Goal: Transaction & Acquisition: Purchase product/service

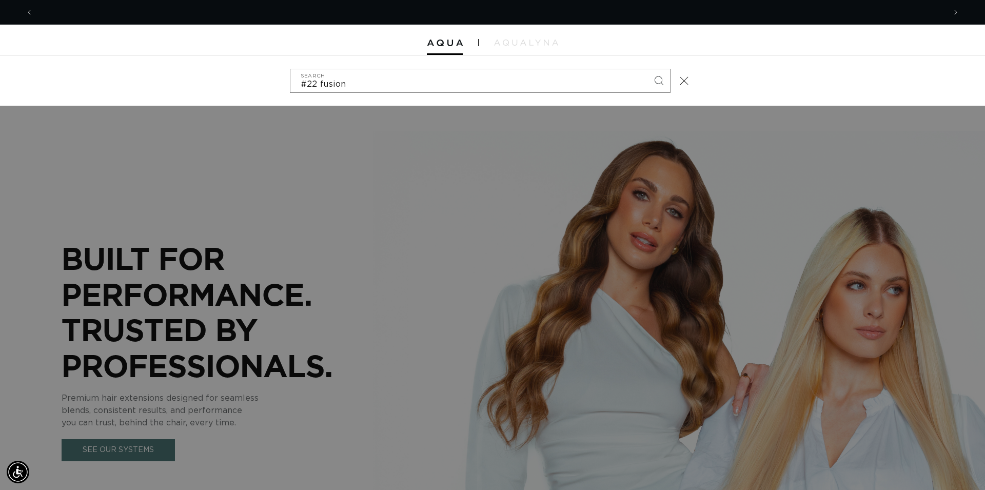
scroll to position [0, 912]
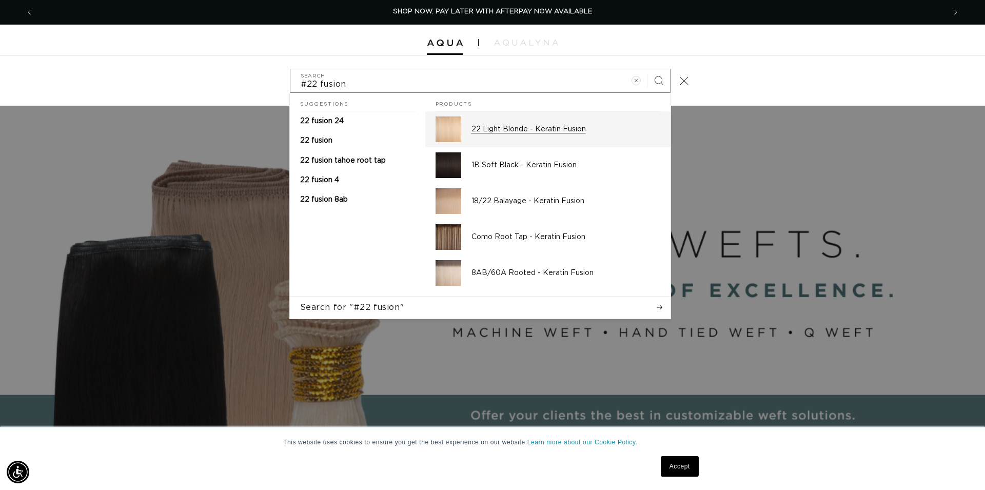
type input "#22 fusion"
click at [522, 135] on div "22 Light Blonde - Keratin Fusion" at bounding box center [565, 129] width 189 height 26
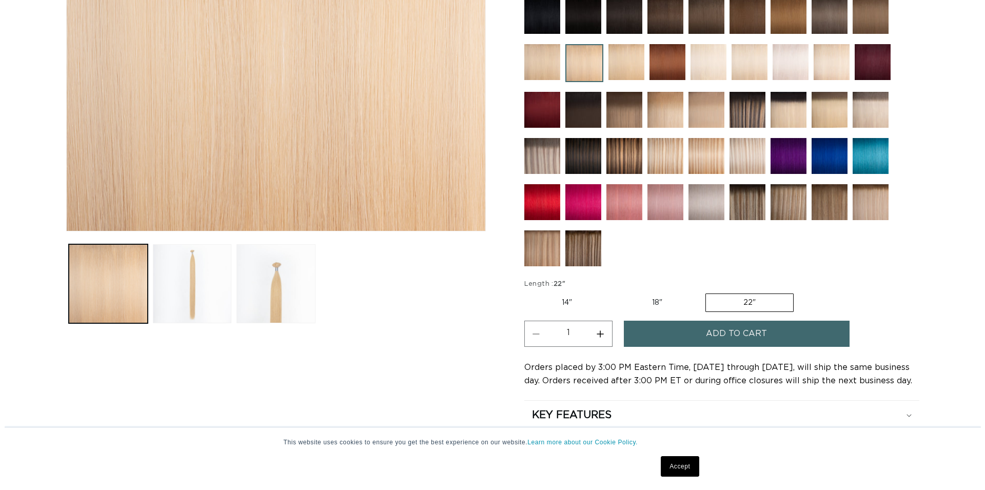
scroll to position [314, 0]
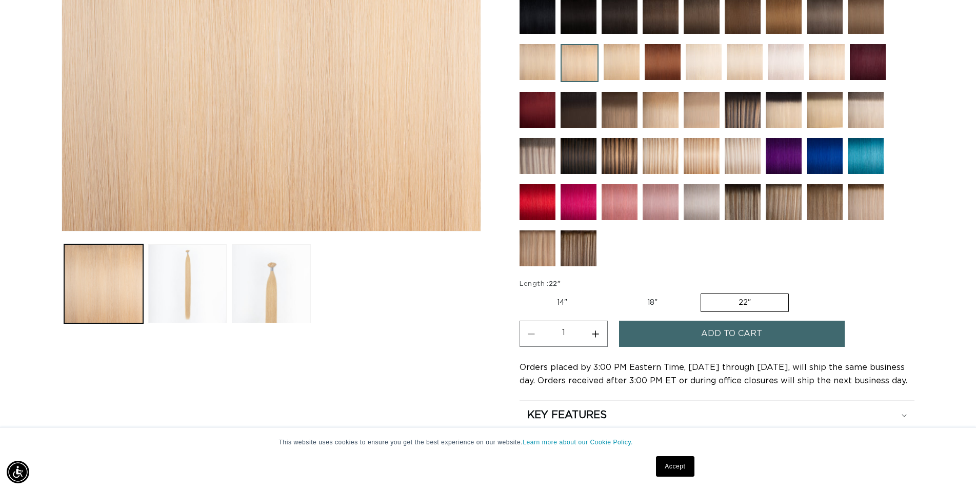
click at [568, 302] on label "14" Variant sold out or unavailable" at bounding box center [562, 302] width 85 height 17
click at [523, 292] on input "14" Variant sold out or unavailable" at bounding box center [522, 291] width 1 height 1
radio input "true"
click at [727, 340] on span "Add to cart" at bounding box center [731, 334] width 61 height 26
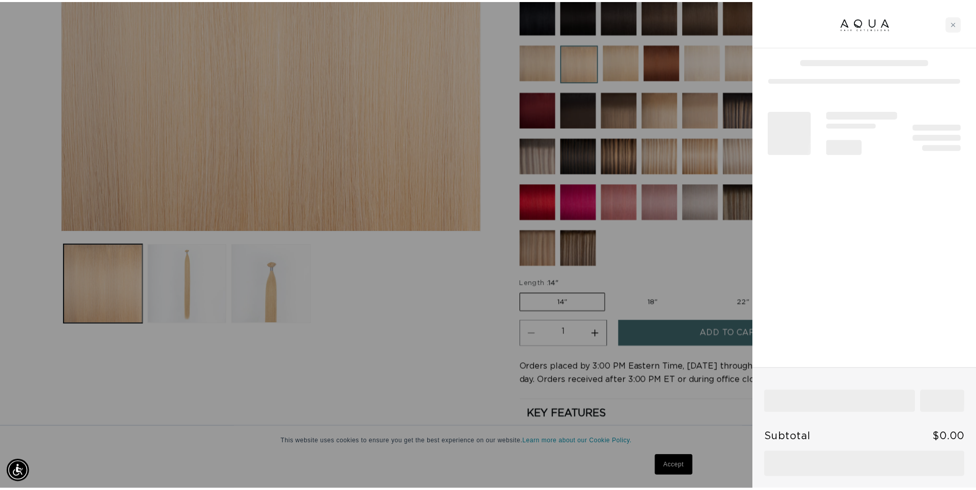
scroll to position [0, 912]
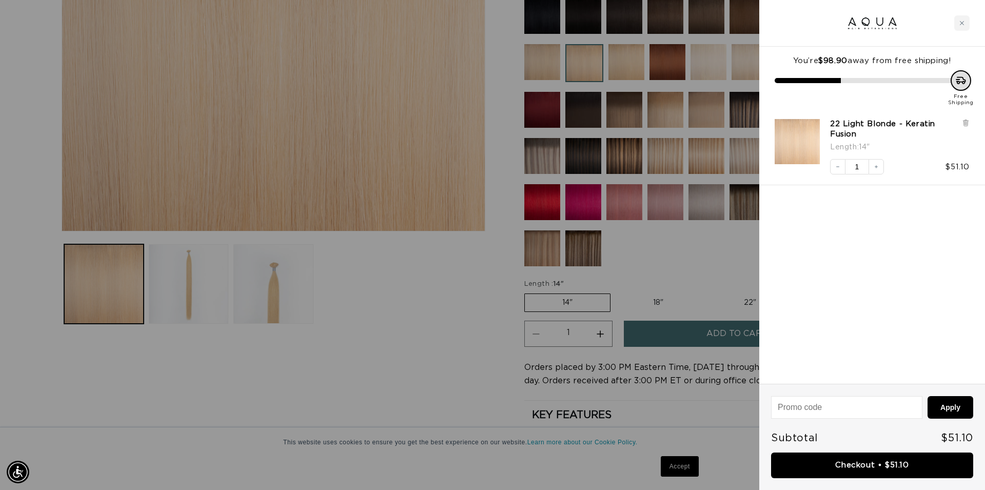
click at [482, 359] on div at bounding box center [492, 245] width 985 height 490
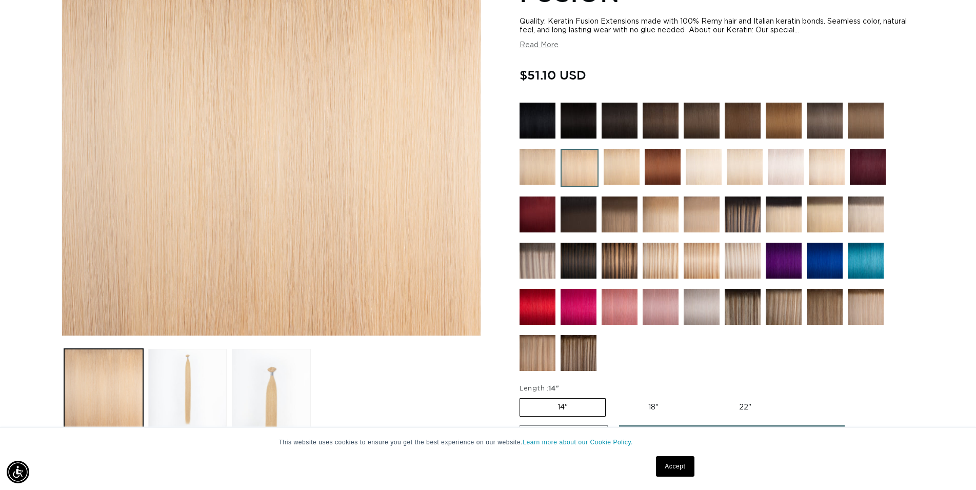
scroll to position [0, 1807]
click at [697, 217] on img at bounding box center [702, 214] width 36 height 36
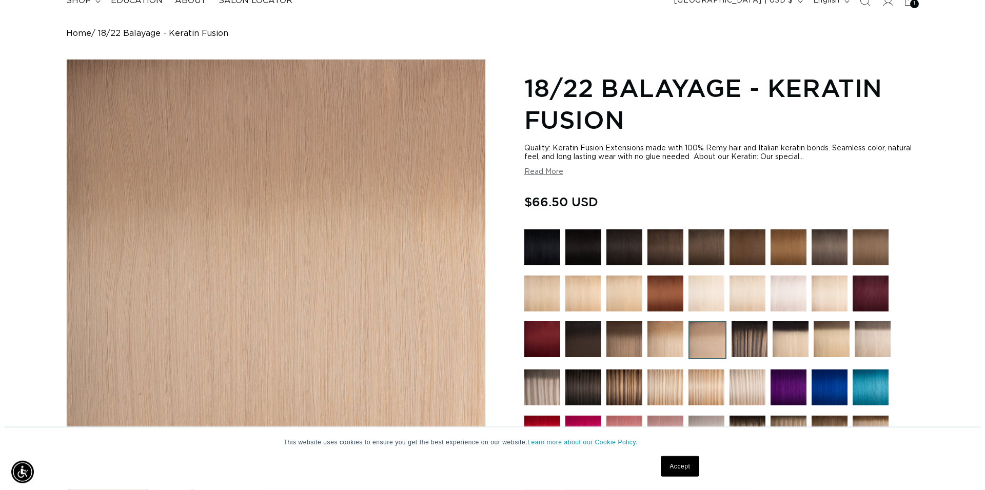
scroll to position [262, 0]
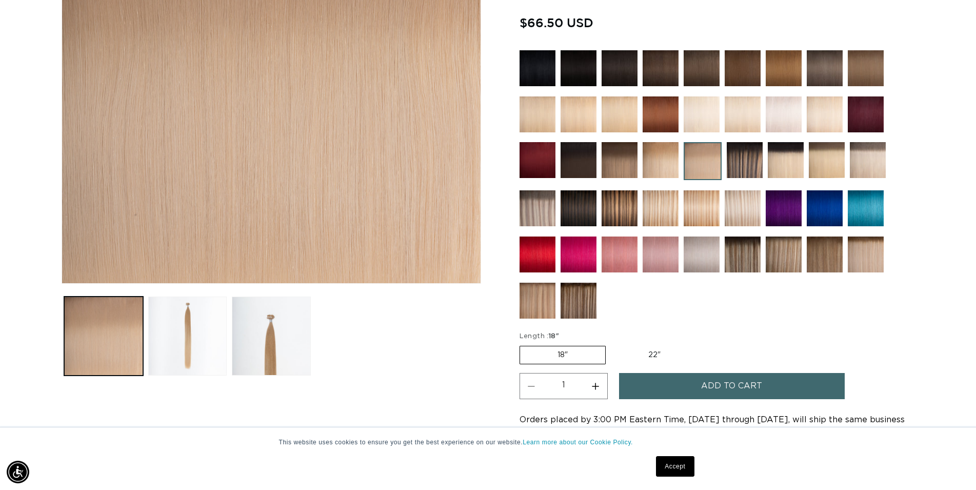
click at [716, 385] on span "Add to cart" at bounding box center [731, 386] width 61 height 26
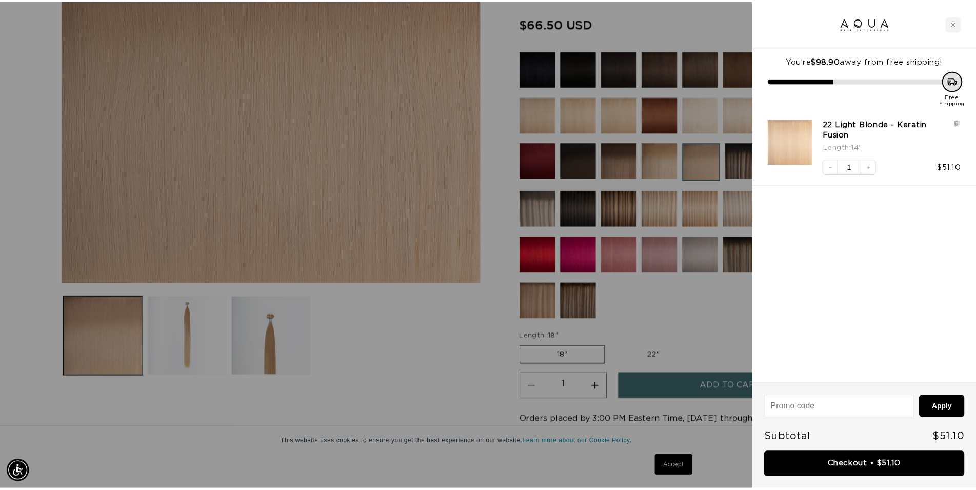
scroll to position [0, 1824]
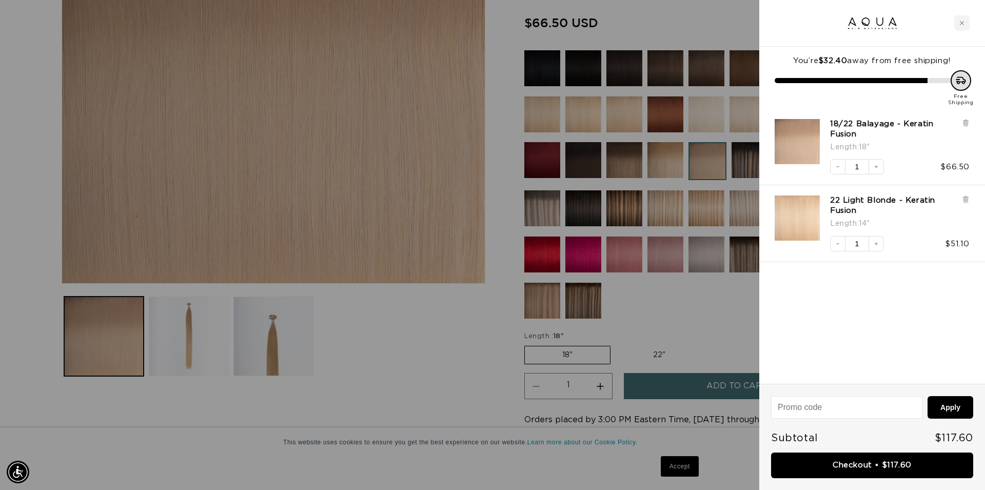
click at [422, 354] on div at bounding box center [492, 245] width 985 height 490
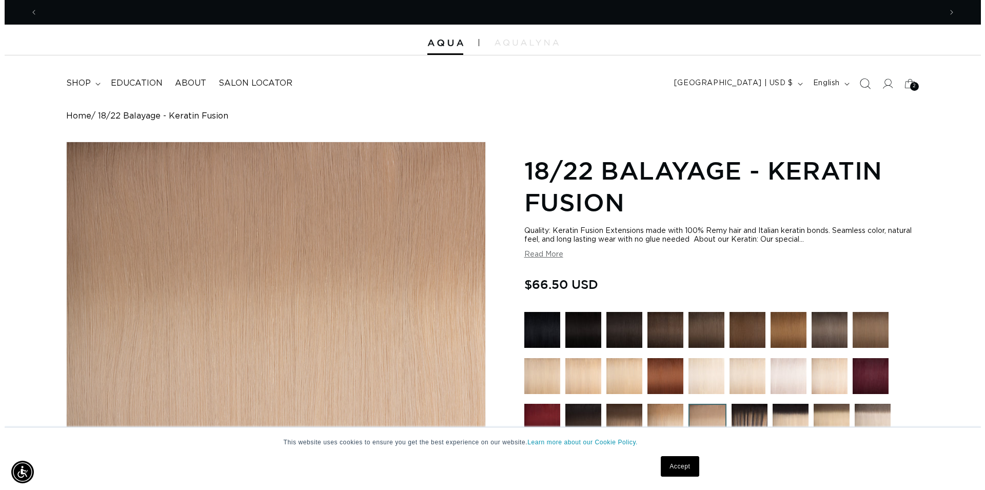
scroll to position [0, 0]
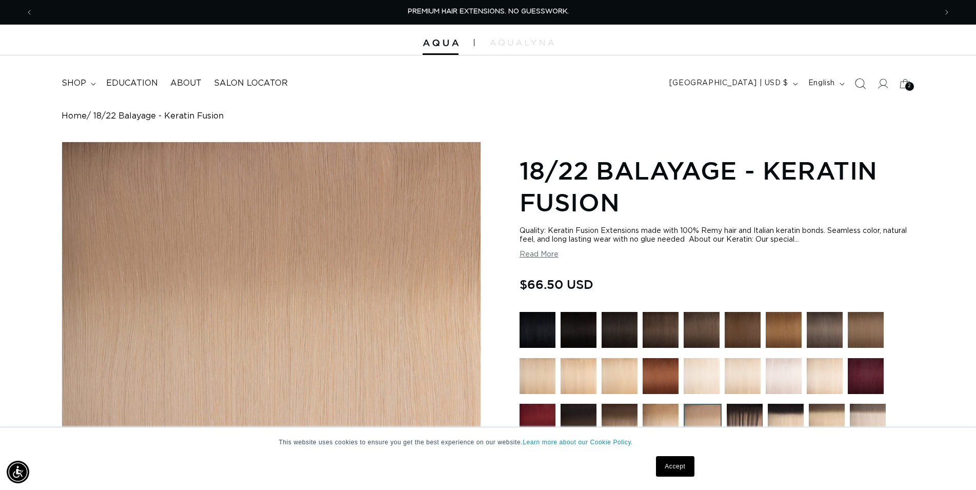
click at [863, 85] on icon "Search" at bounding box center [860, 83] width 11 height 11
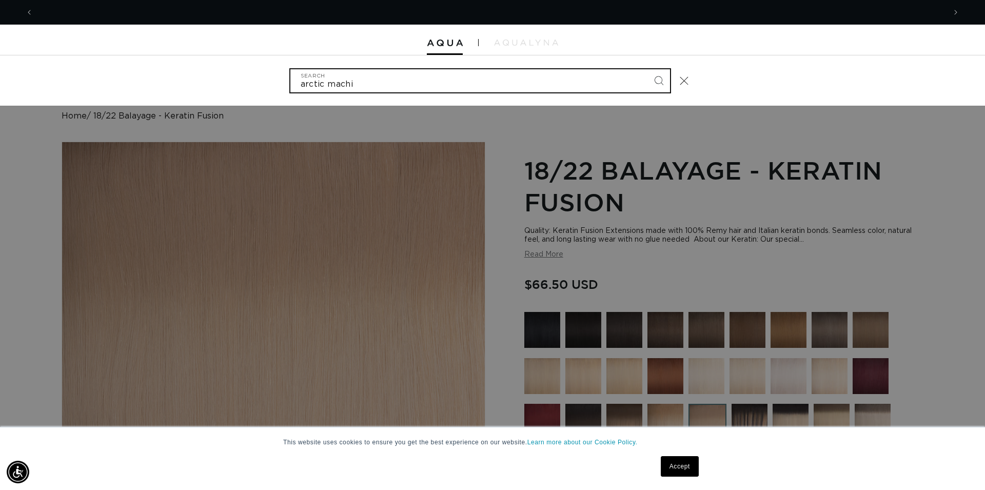
scroll to position [0, 912]
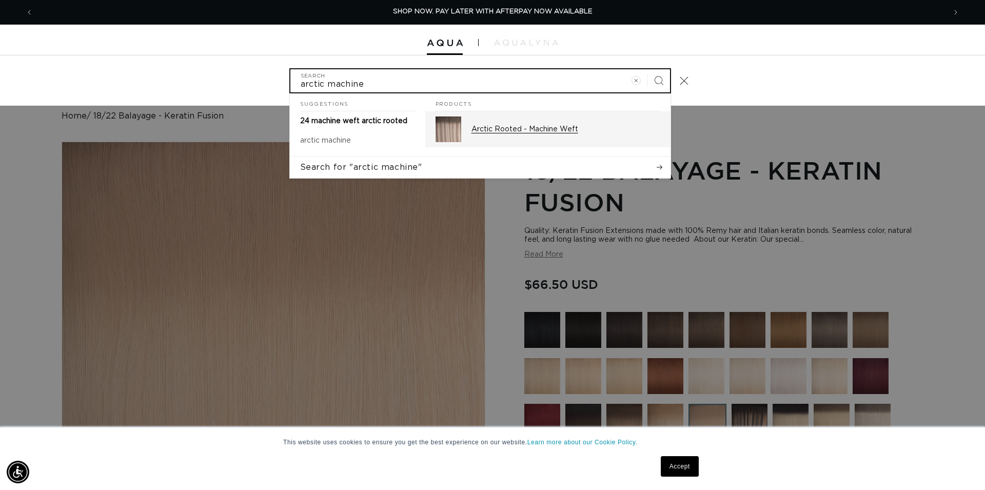
type input "arctic machine"
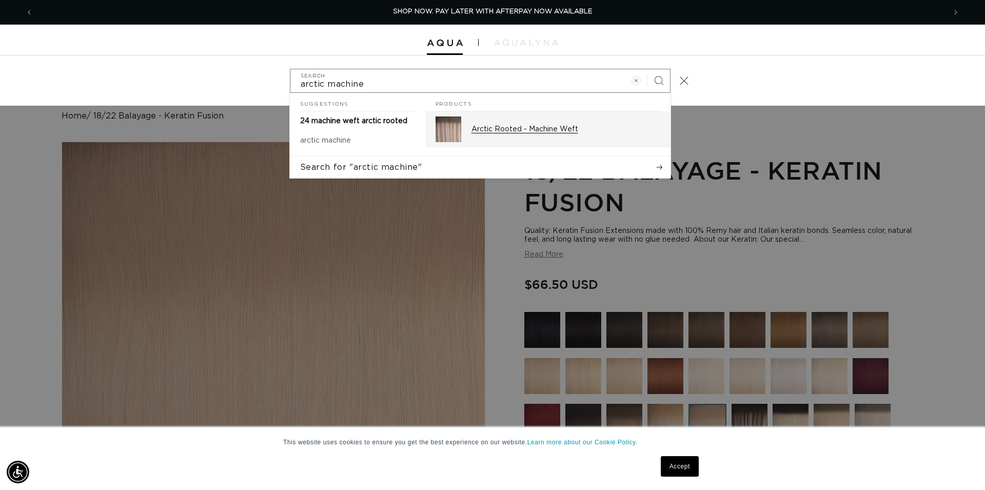
click at [609, 130] on p "Arctic Rooted - Machine Weft" at bounding box center [565, 129] width 189 height 9
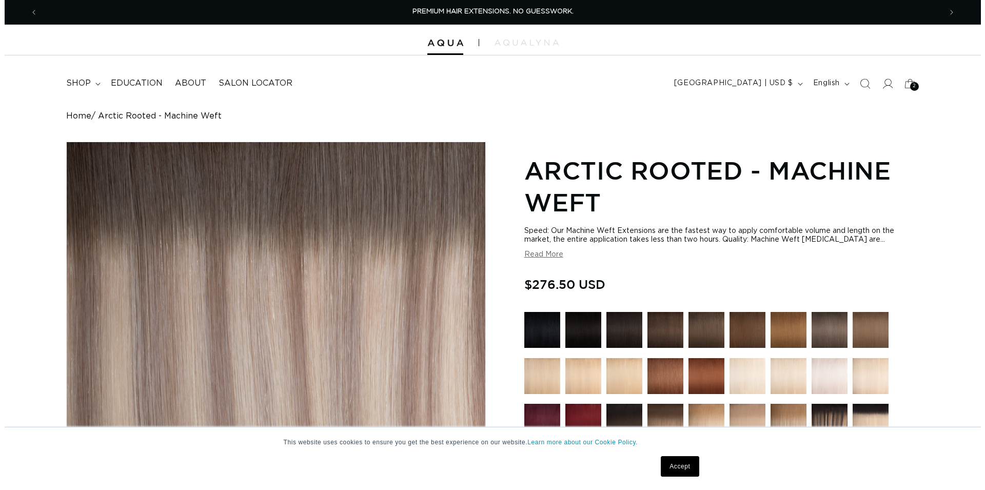
scroll to position [262, 0]
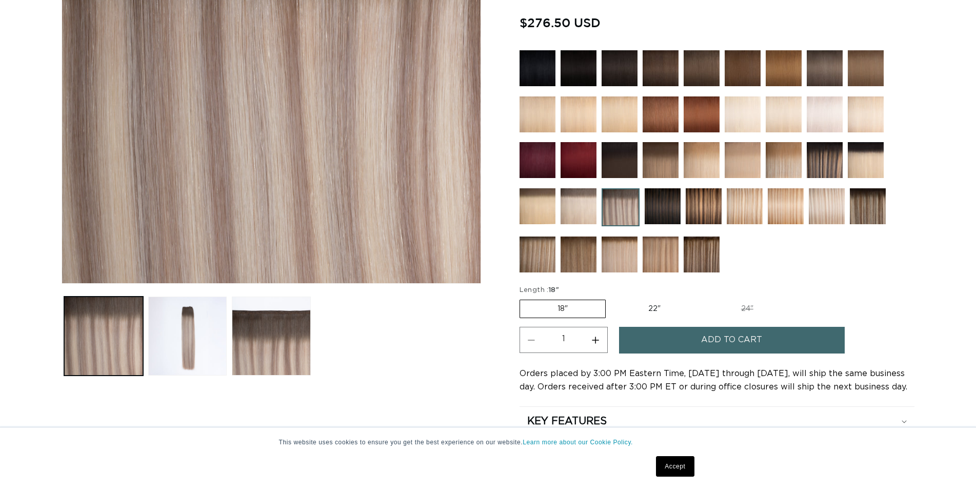
click at [651, 304] on label "22" Variant sold out or unavailable" at bounding box center [654, 308] width 87 height 17
click at [611, 298] on input "22" Variant sold out or unavailable" at bounding box center [611, 297] width 1 height 1
radio input "true"
click at [685, 333] on button "Add to cart" at bounding box center [732, 340] width 226 height 26
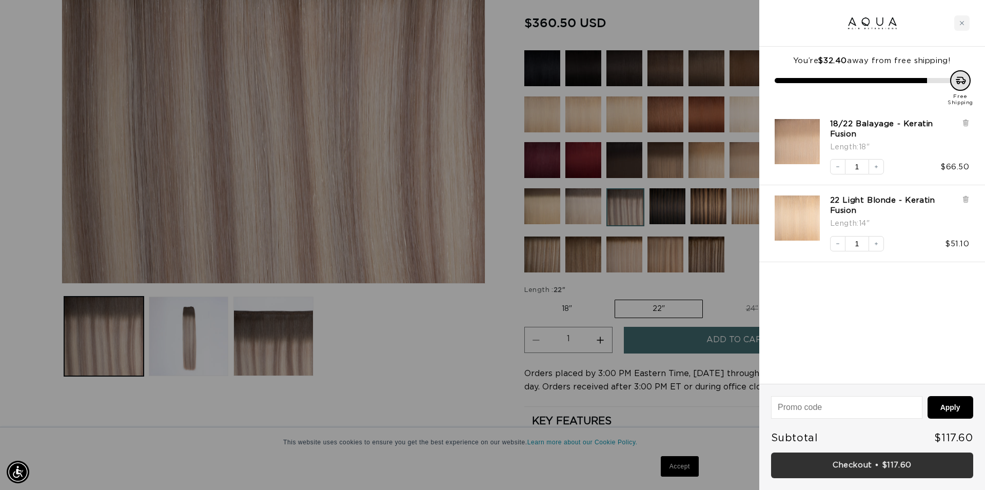
scroll to position [0, 912]
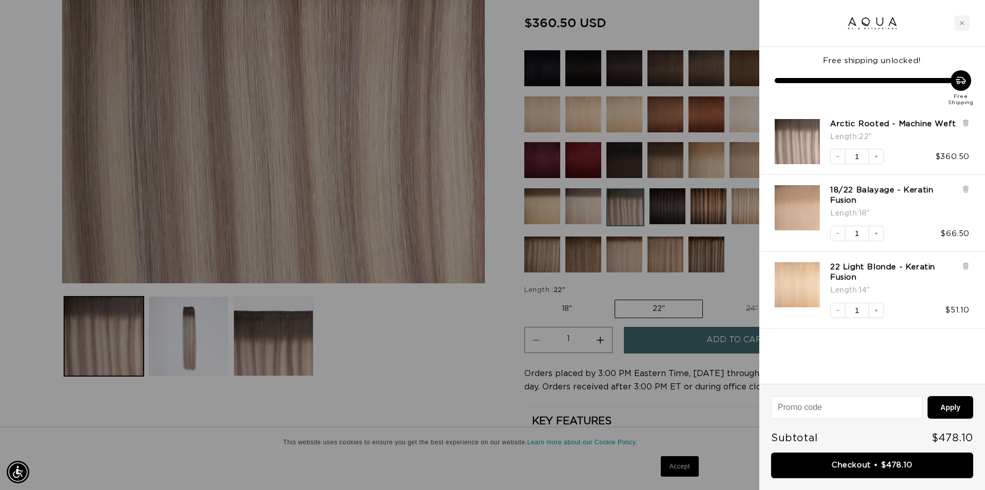
click at [887, 461] on link "Checkout • $478.10" at bounding box center [872, 465] width 202 height 26
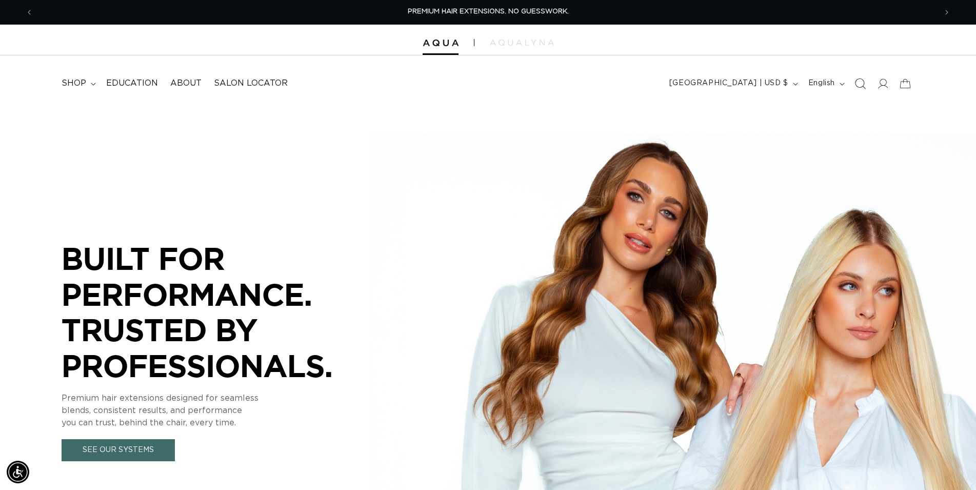
click at [858, 84] on icon "Search" at bounding box center [860, 83] width 11 height 11
click at [858, 84] on icon "Search" at bounding box center [860, 83] width 10 height 10
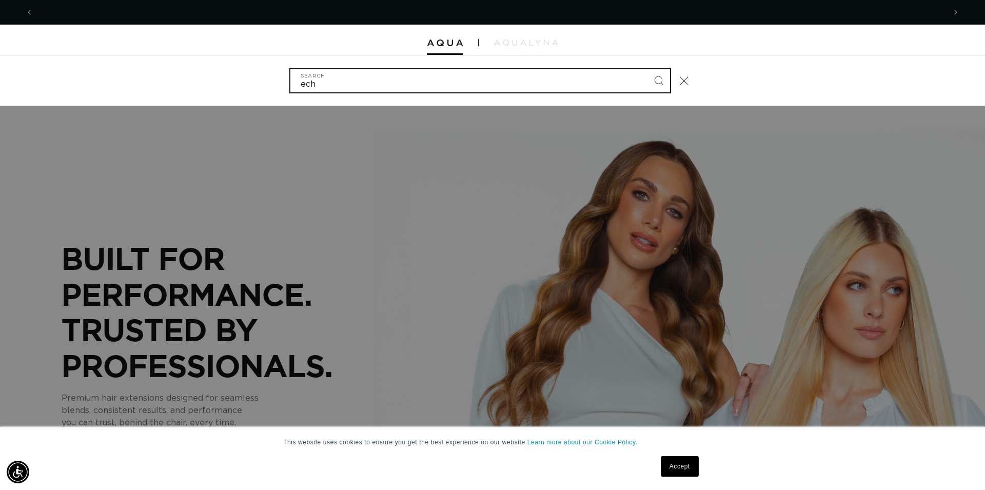
scroll to position [0, 912]
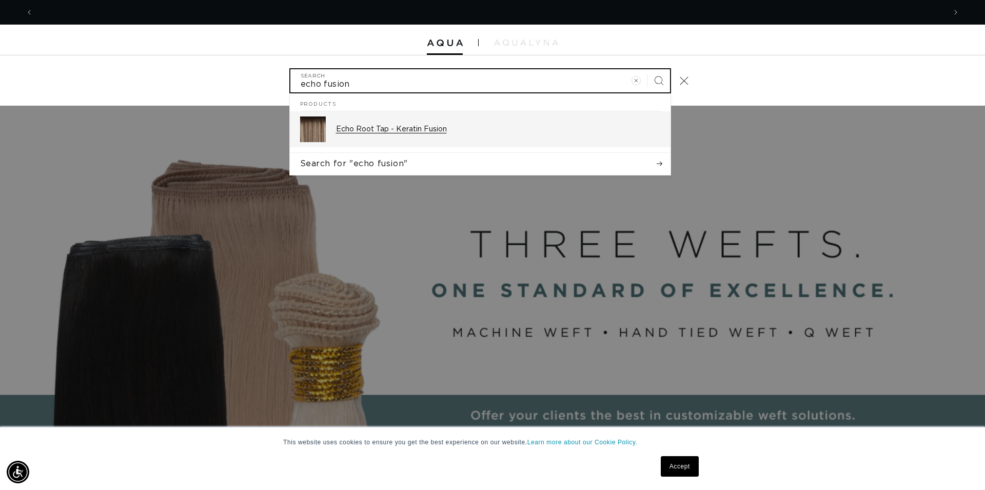
type input "echo fusion"
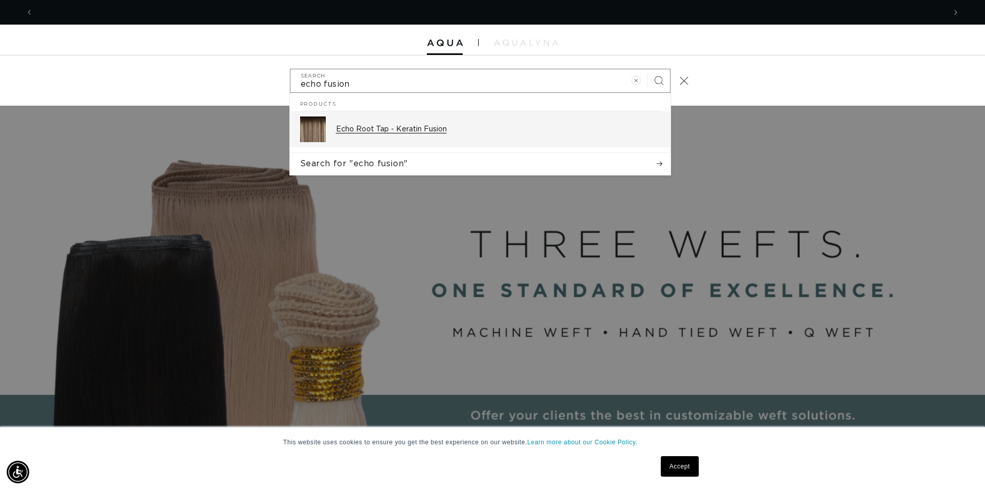
click at [425, 124] on div "Echo Root Tap - Keratin Fusion" at bounding box center [498, 129] width 324 height 26
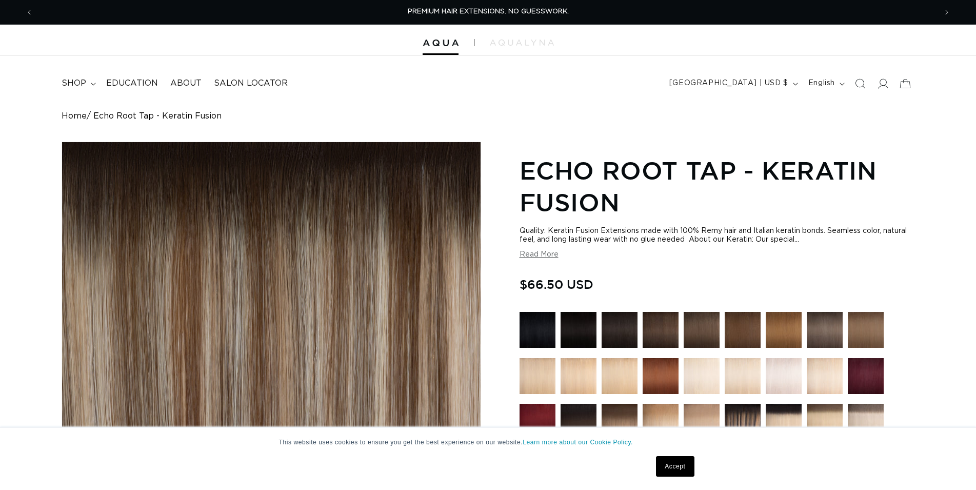
scroll to position [314, 0]
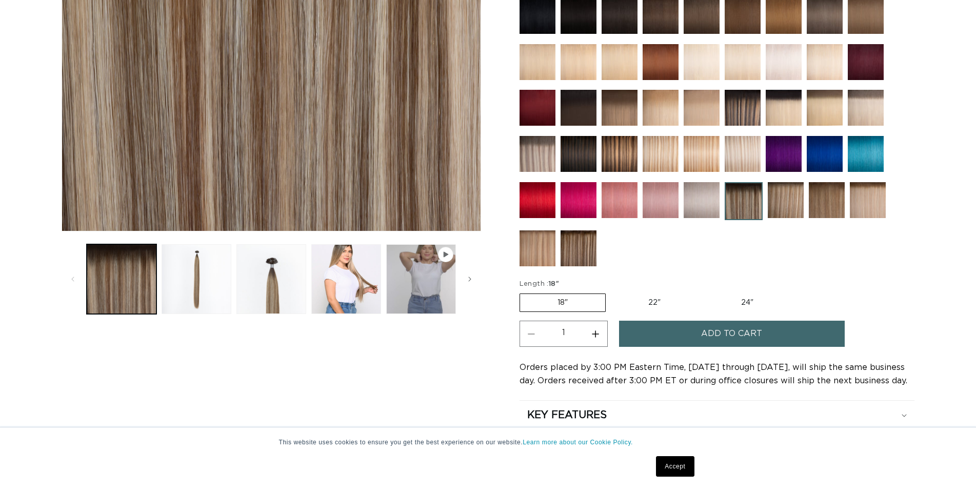
click at [655, 298] on label "22" Variant sold out or unavailable" at bounding box center [654, 302] width 87 height 17
click at [611, 292] on input "22" Variant sold out or unavailable" at bounding box center [611, 291] width 1 height 1
radio input "true"
click at [597, 338] on button "Increase quantity for Echo Root Tap - Keratin Fusion" at bounding box center [595, 334] width 23 height 26
type input "2"
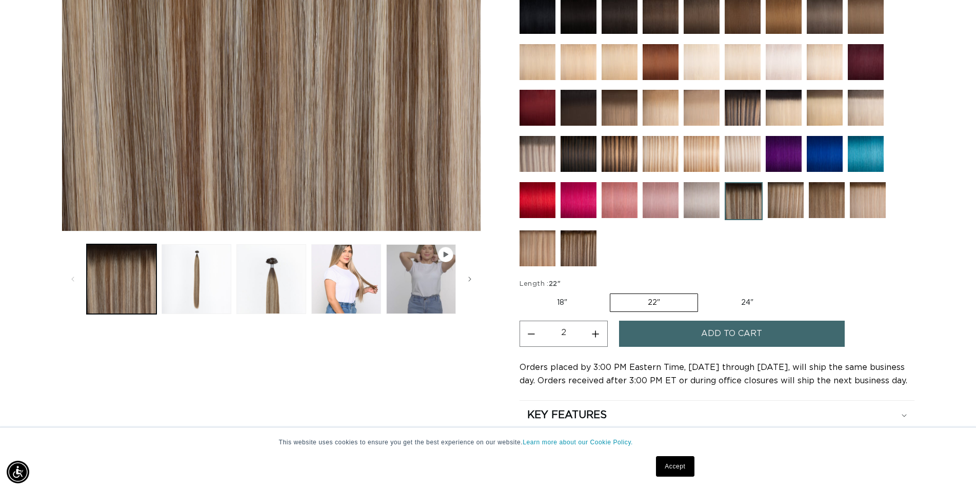
click at [693, 327] on button "Add to cart" at bounding box center [732, 334] width 226 height 26
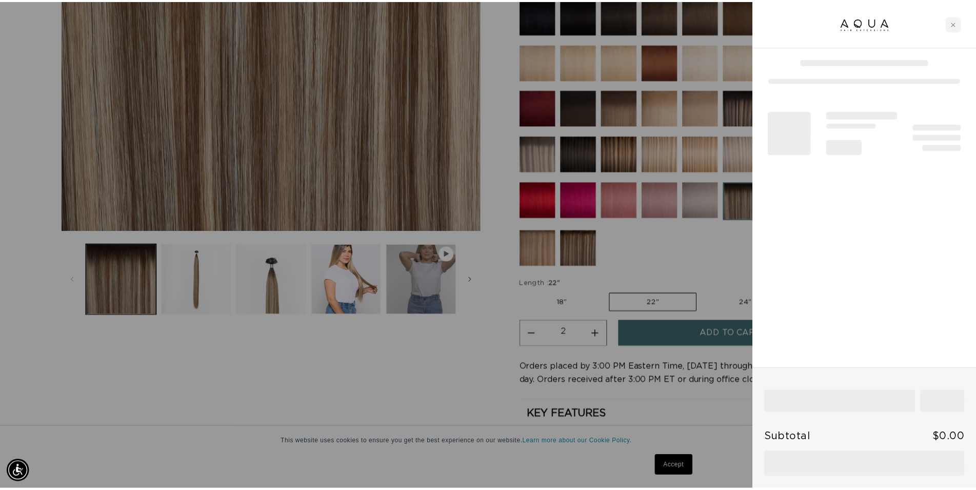
scroll to position [0, 912]
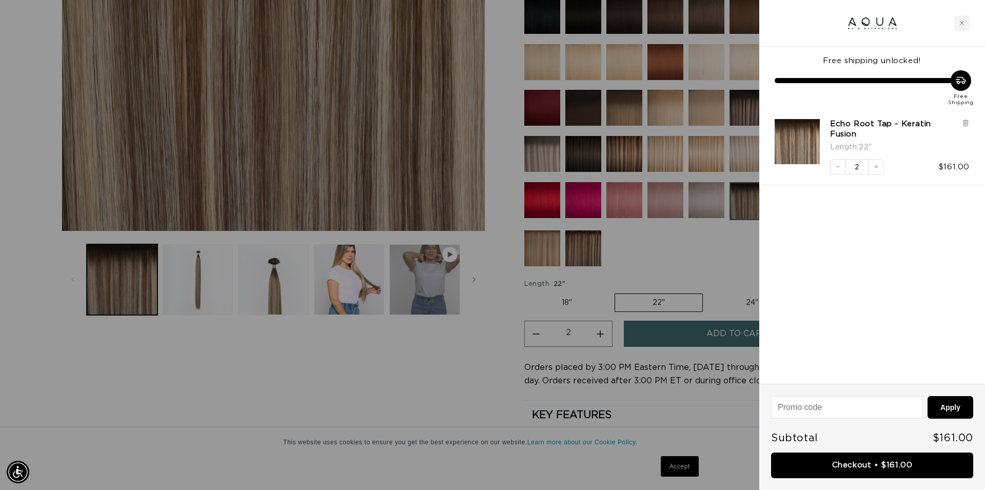
click at [475, 347] on div at bounding box center [492, 245] width 985 height 490
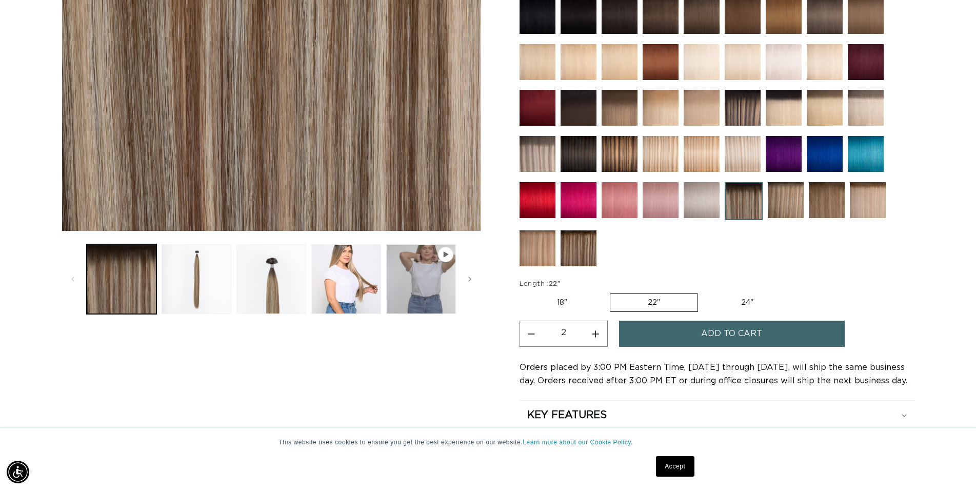
scroll to position [0, 903]
click at [542, 158] on img at bounding box center [538, 154] width 36 height 36
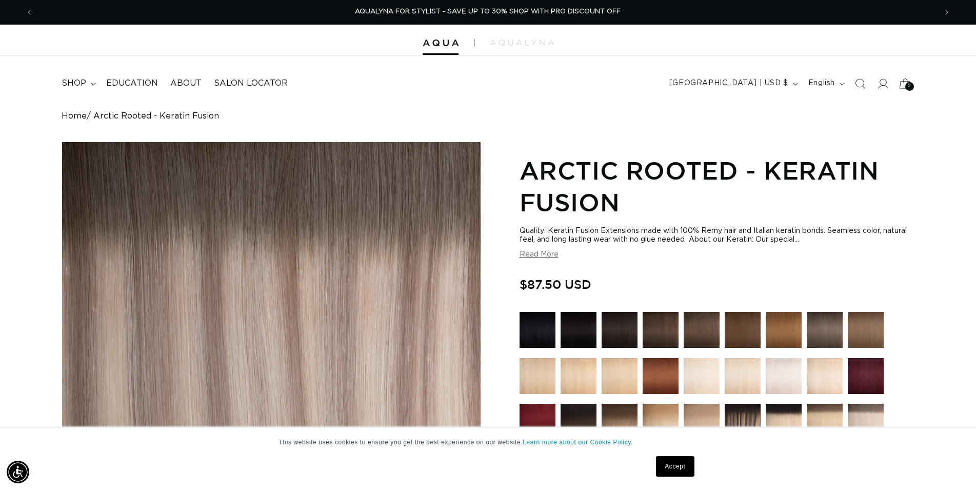
click at [909, 87] on span "2" at bounding box center [910, 86] width 4 height 9
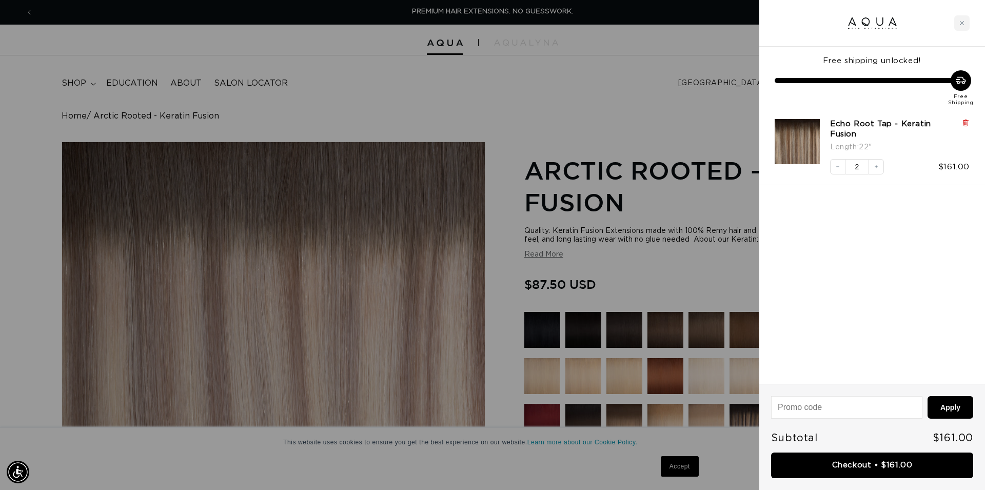
click at [965, 122] on icon at bounding box center [965, 123] width 4 height 5
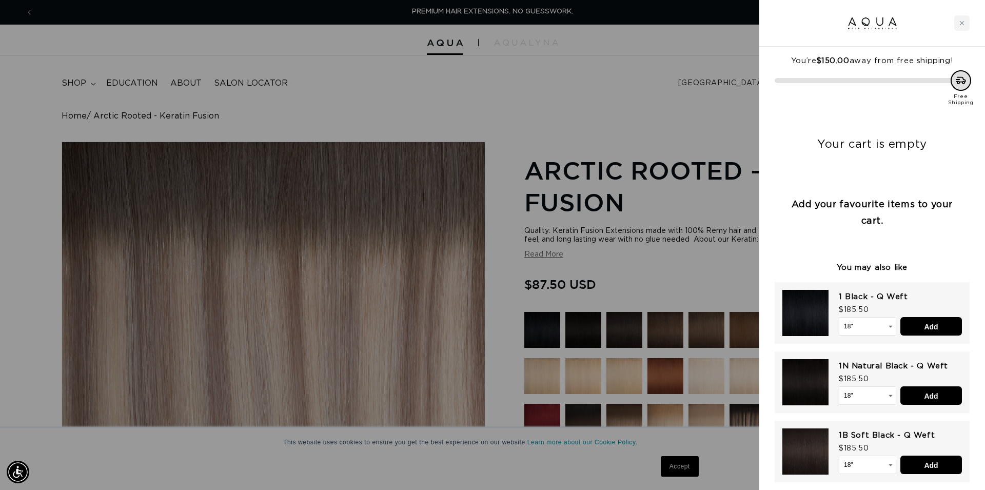
click at [659, 93] on div at bounding box center [492, 245] width 985 height 490
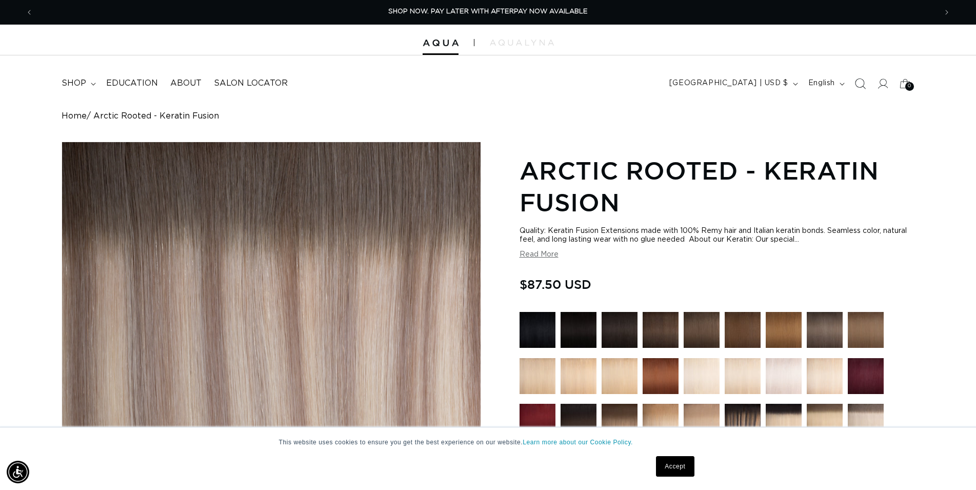
click at [863, 84] on icon "Search" at bounding box center [860, 83] width 11 height 11
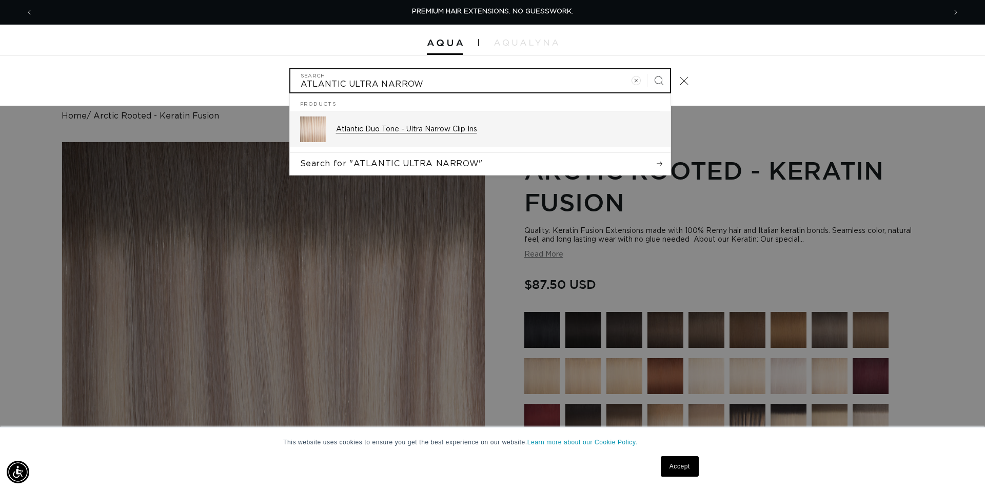
type input "ATLANTIC ULTRA NARROW"
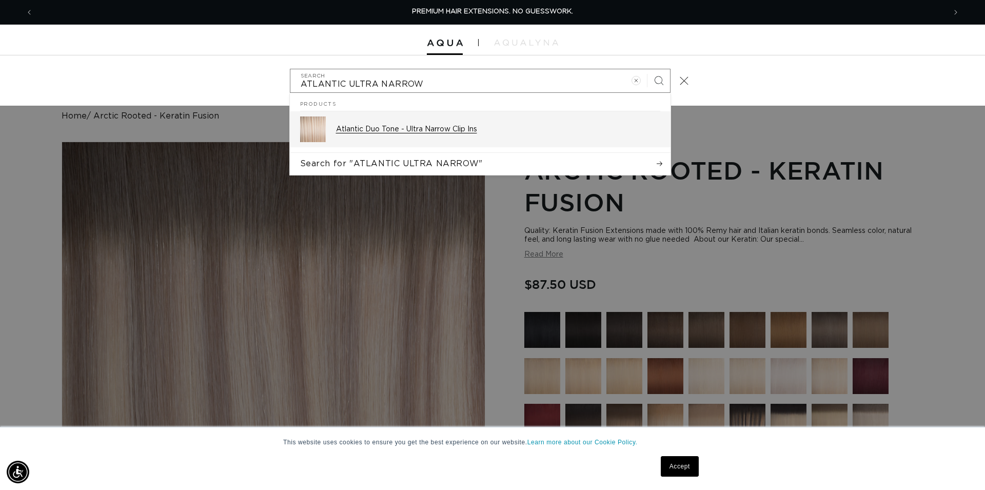
click at [443, 127] on p "Atlantic Duo Tone - Ultra Narrow Clip Ins" at bounding box center [498, 129] width 324 height 9
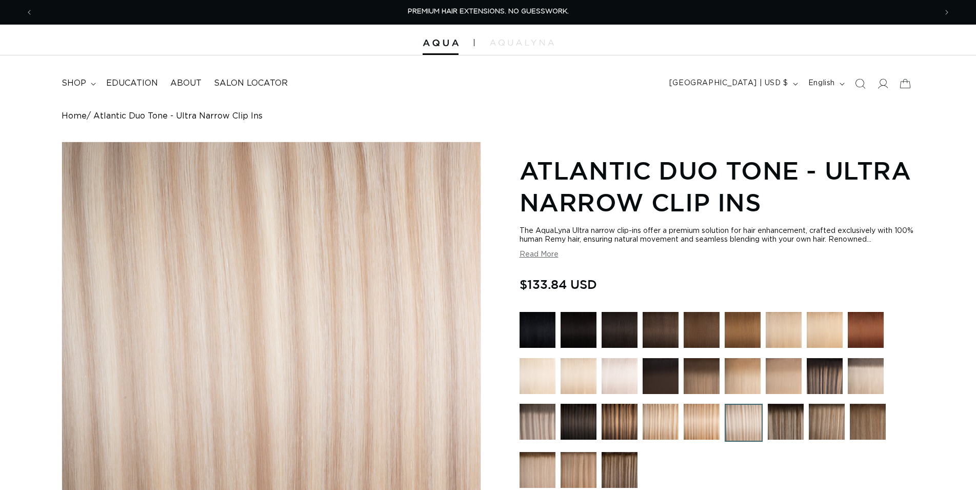
scroll to position [262, 0]
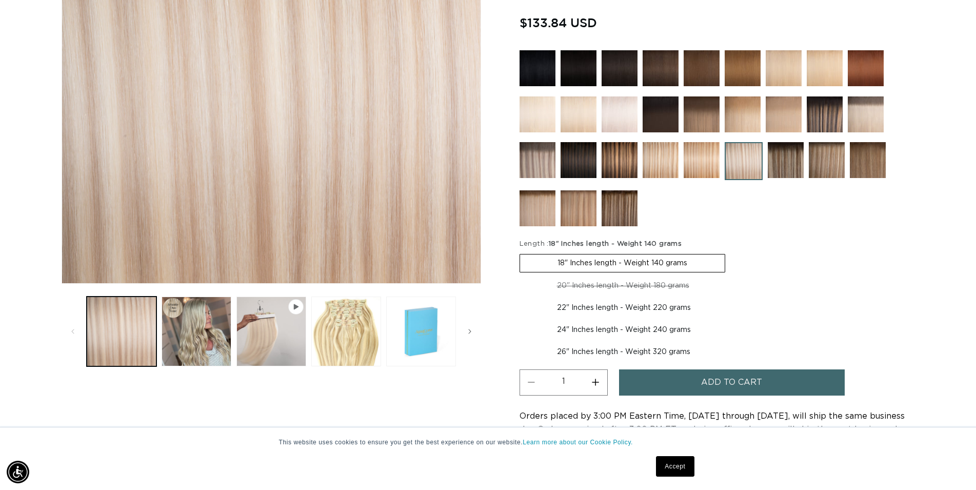
click at [588, 348] on label "26" Inches length - Weight 320 grams Variant sold out or unavailable" at bounding box center [624, 351] width 208 height 17
click at [733, 320] on input "26" Inches length - Weight 320 grams Variant sold out or unavailable" at bounding box center [733, 319] width 1 height 1
radio input "true"
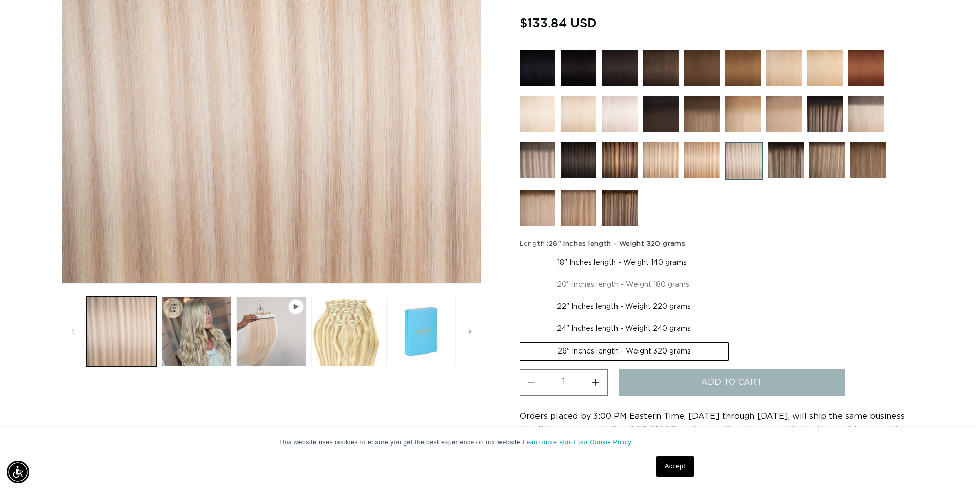
scroll to position [0, 903]
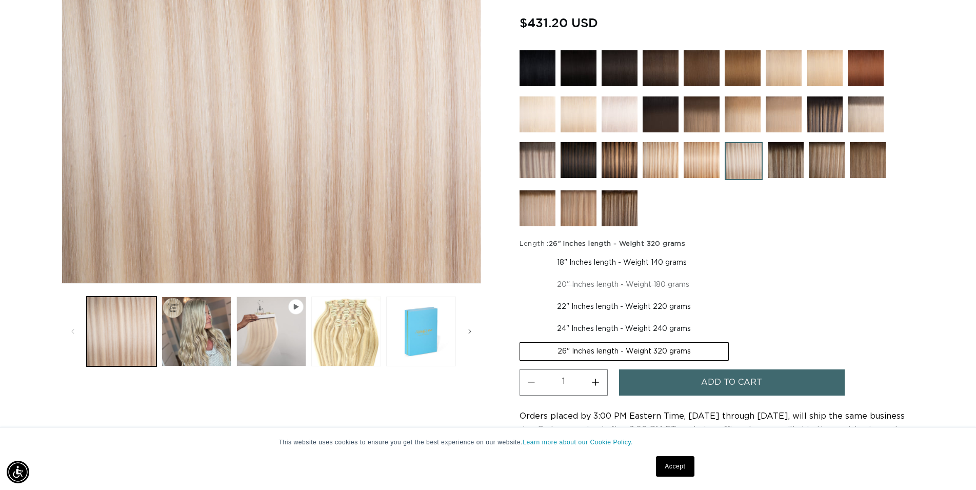
click at [717, 382] on span "Add to cart" at bounding box center [731, 382] width 61 height 26
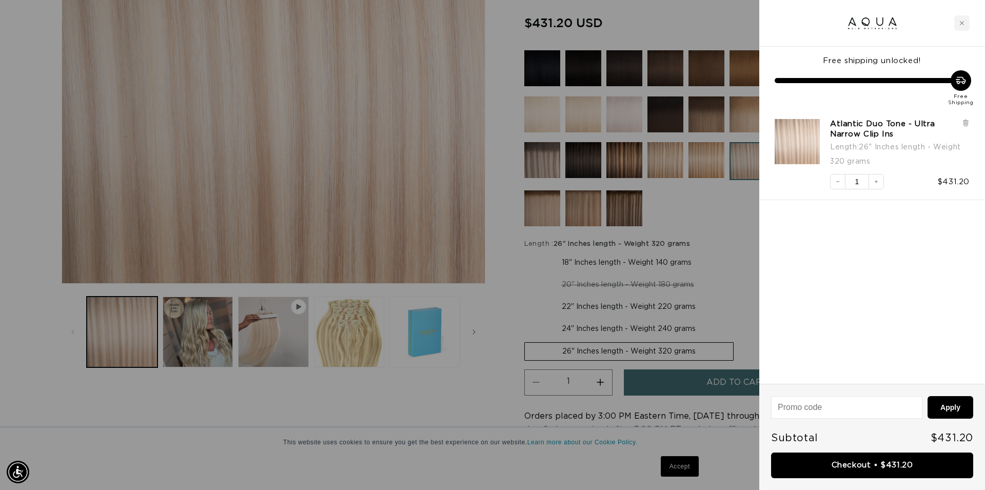
click at [481, 336] on div at bounding box center [492, 245] width 985 height 490
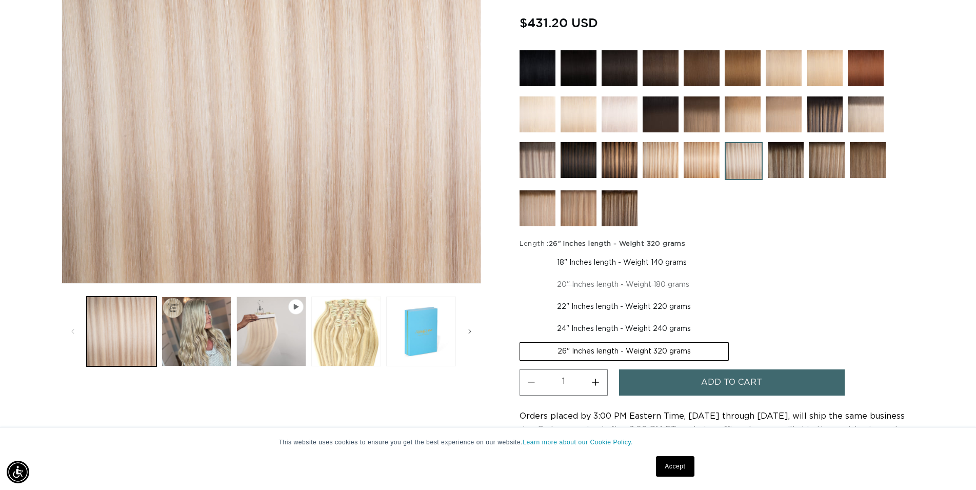
click at [870, 156] on img at bounding box center [868, 160] width 36 height 36
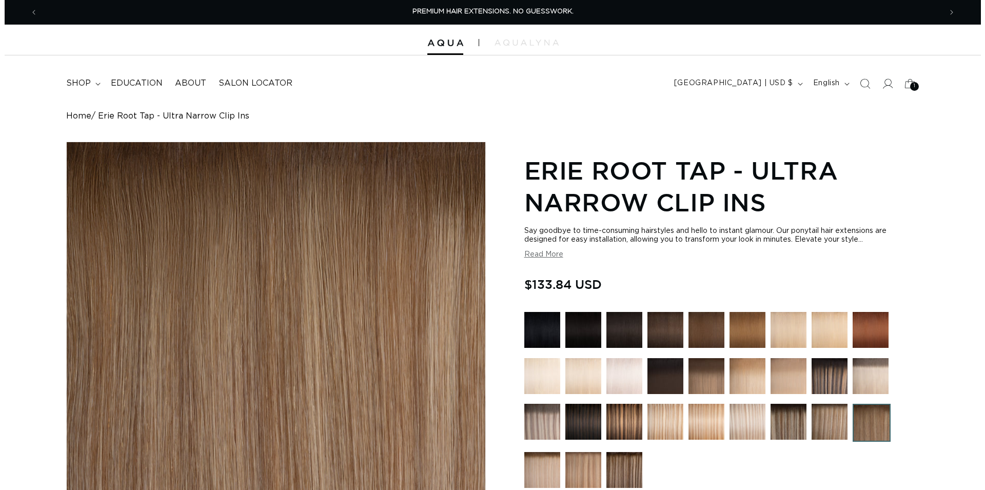
scroll to position [314, 0]
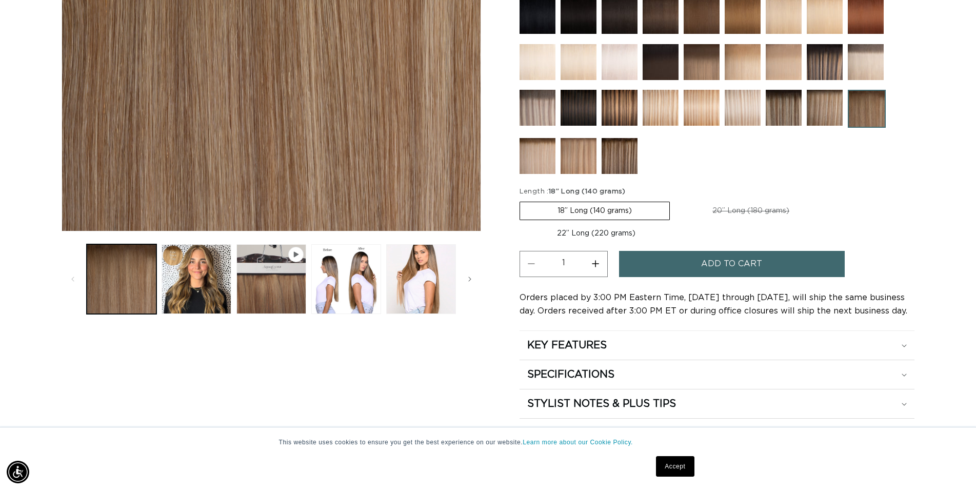
click at [700, 267] on button "Add to cart" at bounding box center [732, 264] width 226 height 26
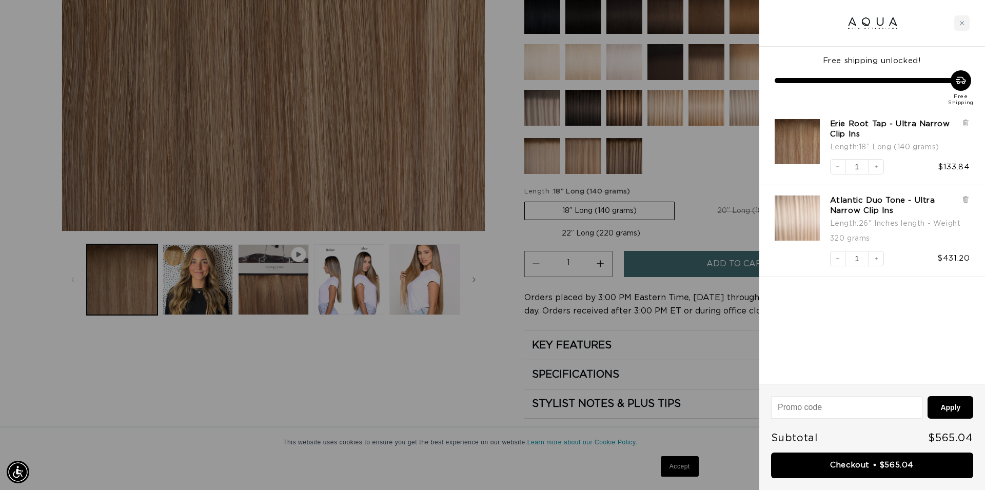
click at [490, 376] on div at bounding box center [492, 245] width 985 height 490
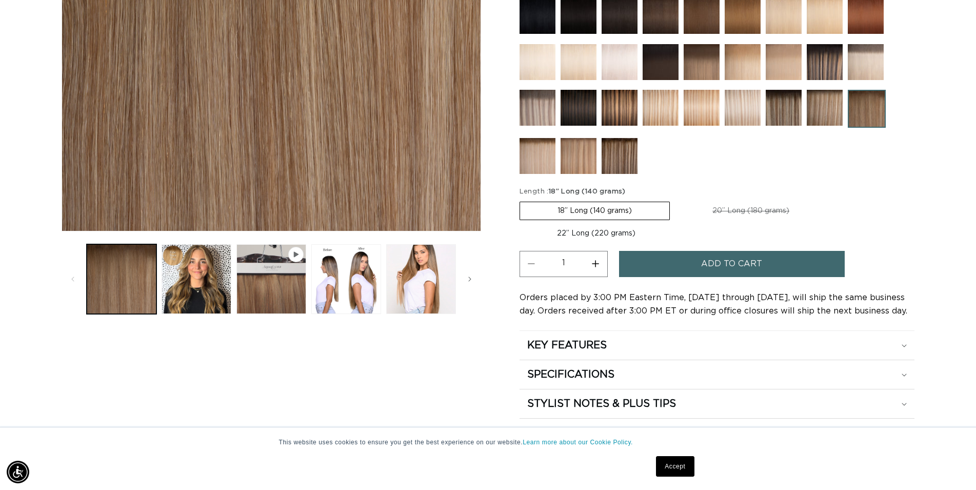
scroll to position [0, 1807]
click at [831, 112] on img at bounding box center [825, 108] width 36 height 36
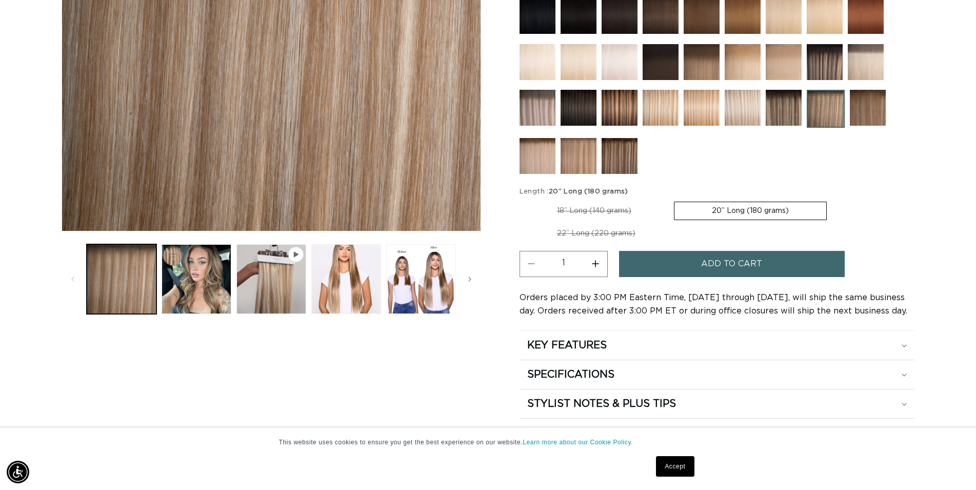
scroll to position [0, 1807]
click at [823, 71] on img at bounding box center [825, 62] width 36 height 36
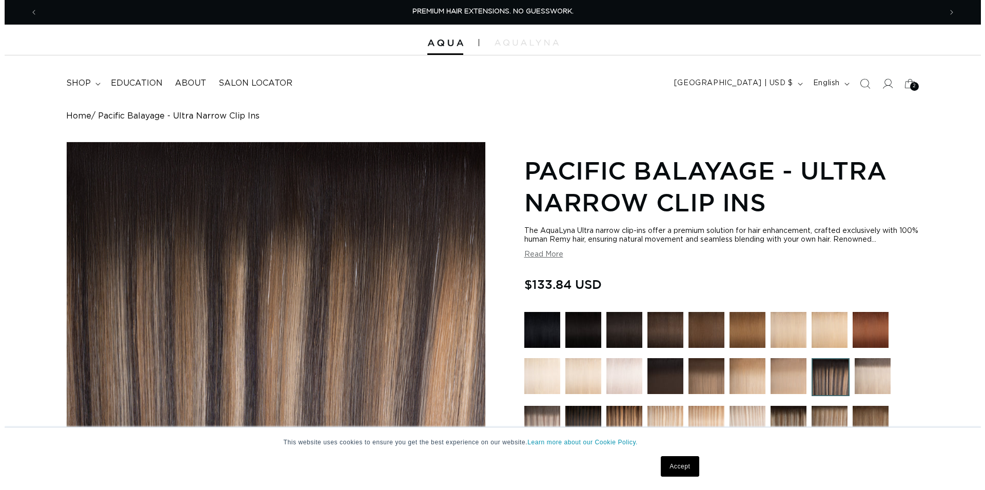
scroll to position [314, 0]
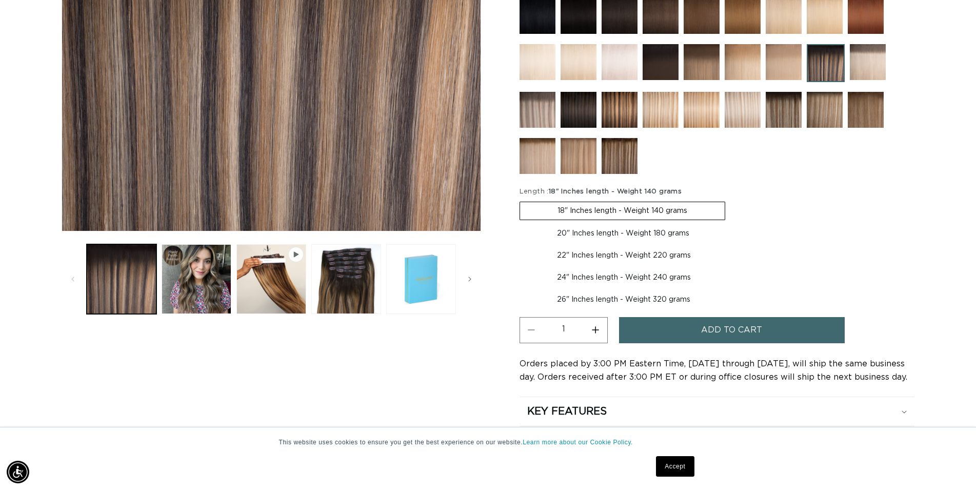
click at [732, 329] on span "Add to cart" at bounding box center [731, 330] width 61 height 26
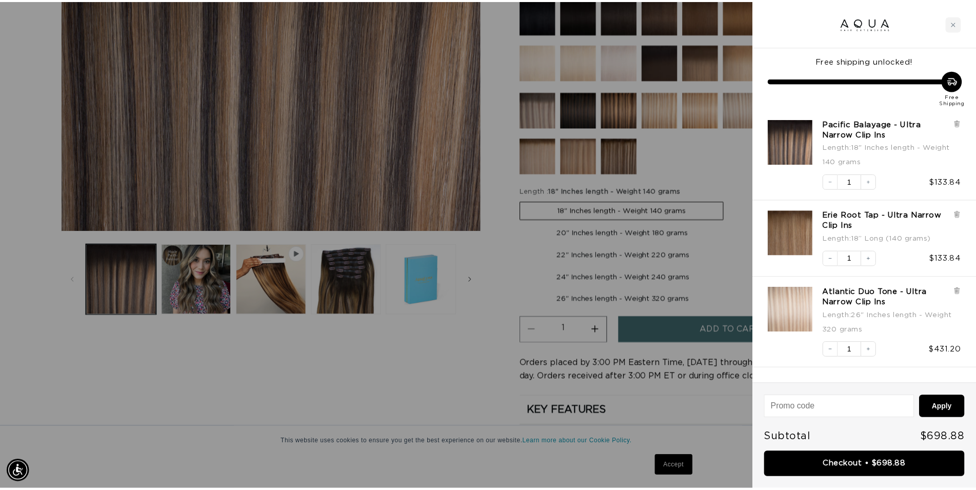
scroll to position [0, 0]
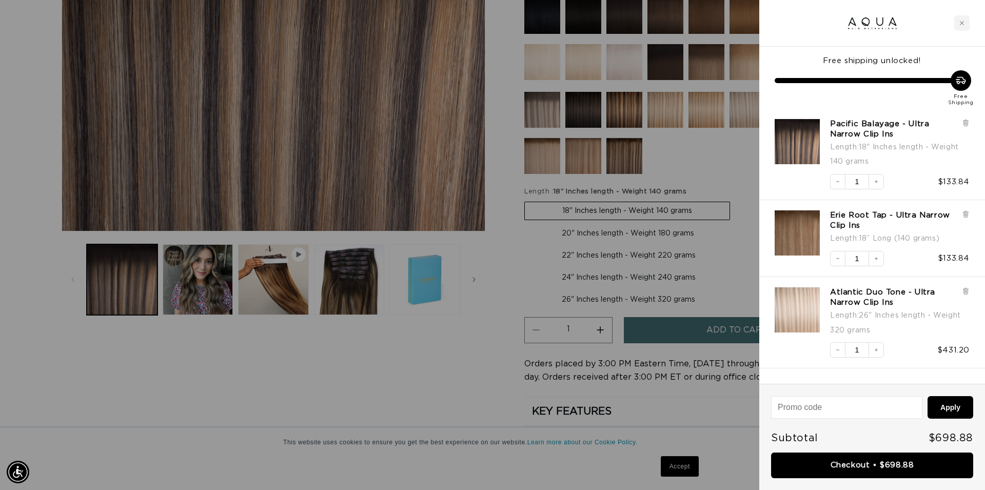
click at [495, 353] on div at bounding box center [492, 245] width 985 height 490
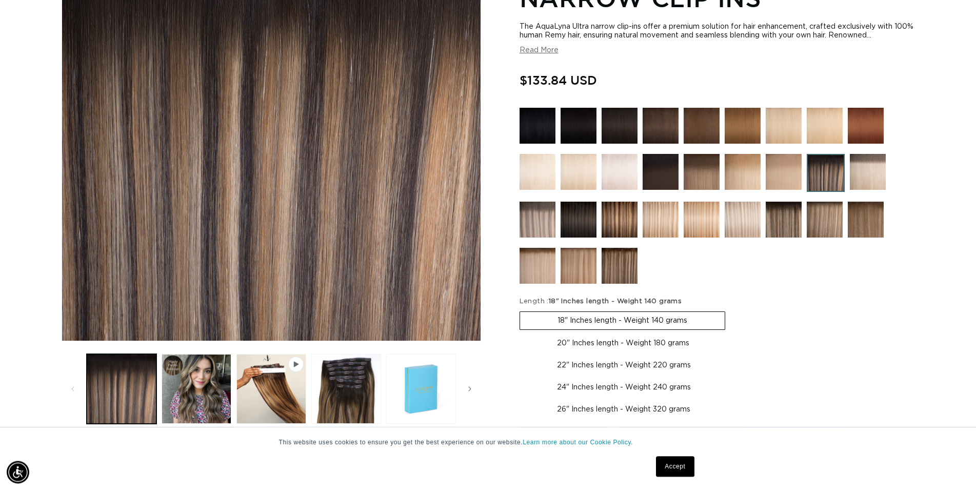
scroll to position [157, 0]
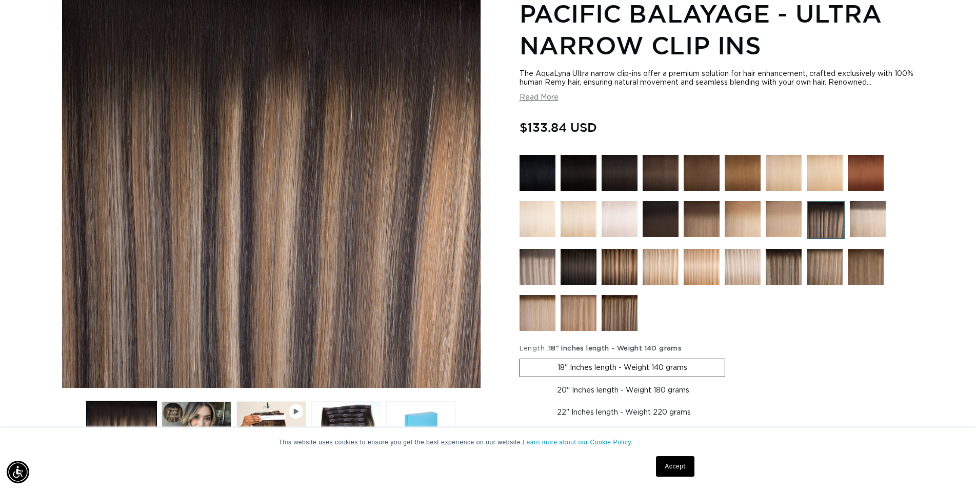
click at [531, 170] on img at bounding box center [538, 173] width 36 height 36
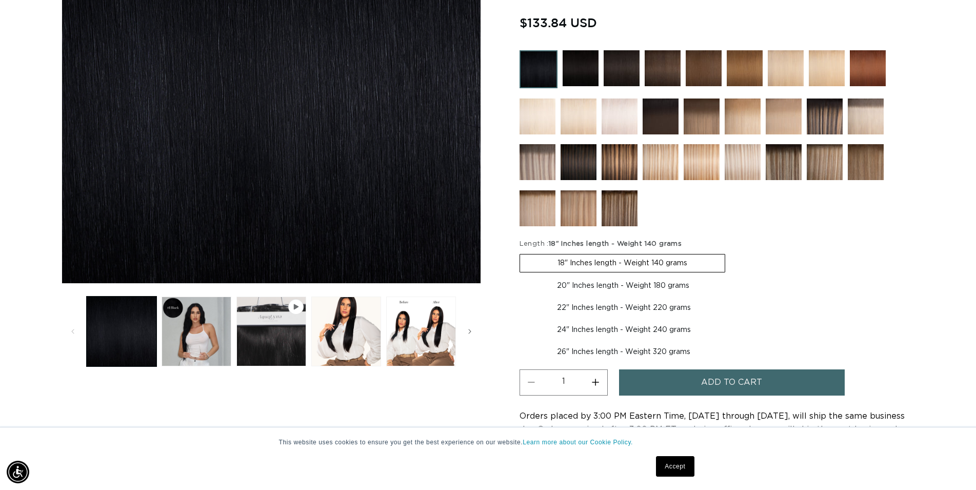
scroll to position [0, 1807]
click at [588, 69] on img at bounding box center [581, 68] width 36 height 36
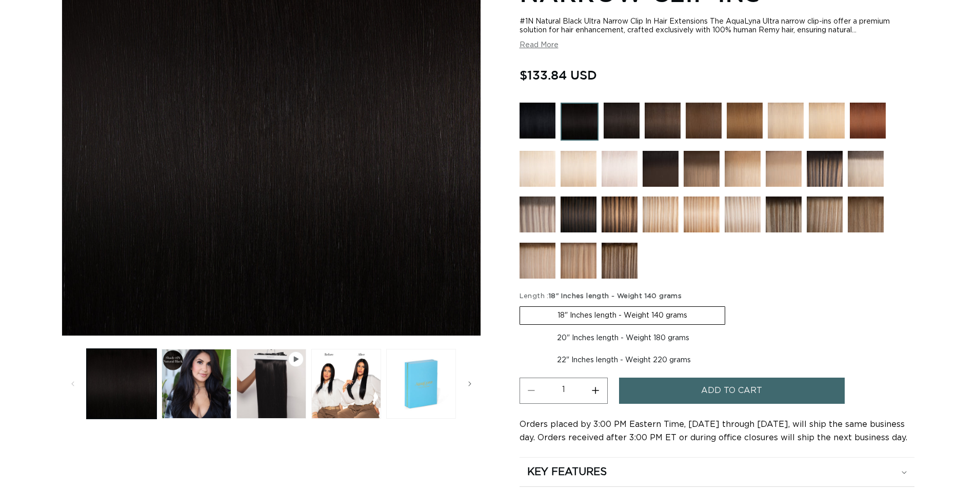
scroll to position [209, 0]
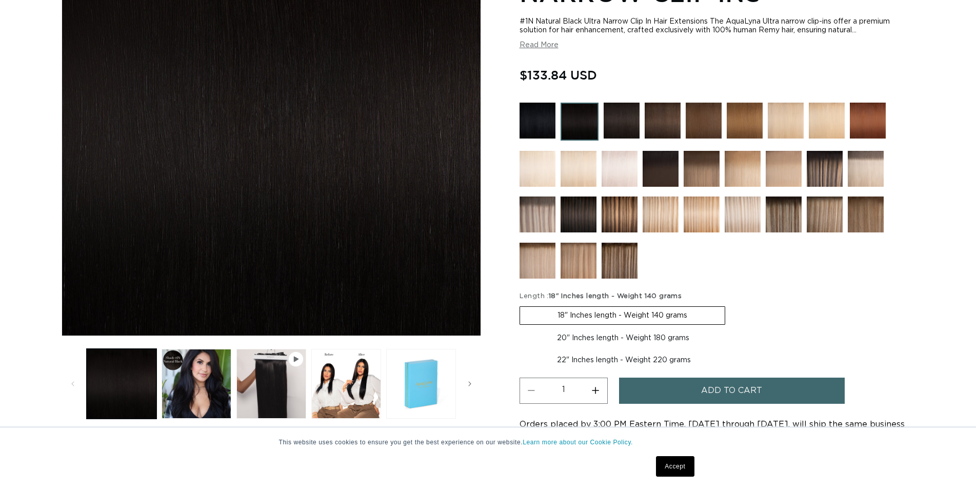
click at [620, 123] on img at bounding box center [622, 121] width 36 height 36
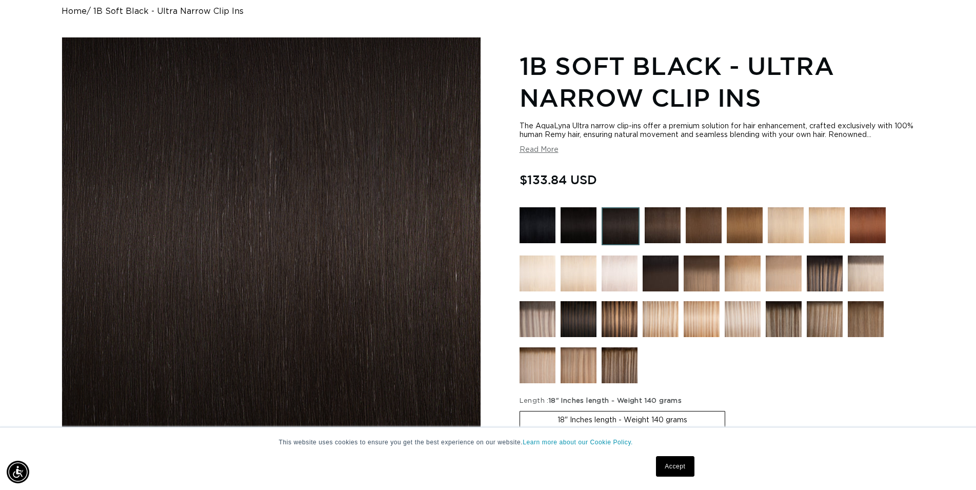
scroll to position [0, 1807]
click at [669, 227] on img at bounding box center [663, 225] width 36 height 36
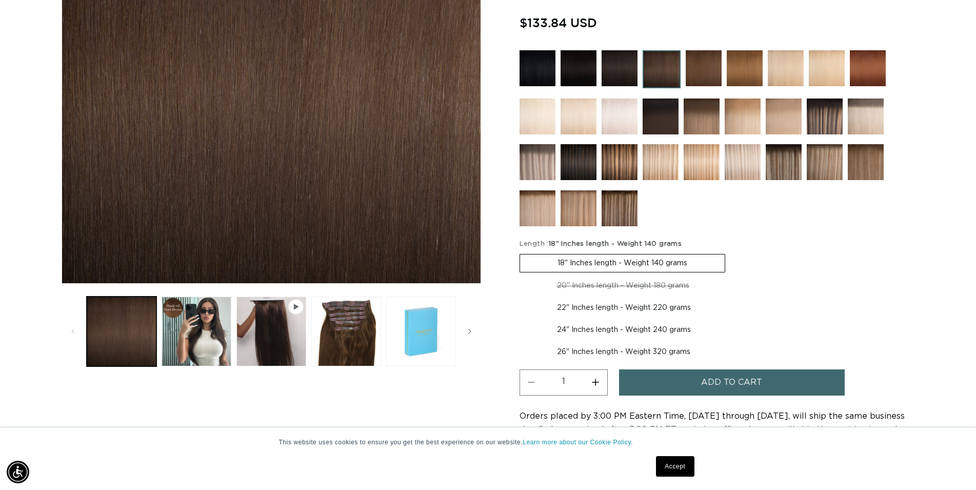
scroll to position [0, 903]
click at [704, 64] on img at bounding box center [704, 68] width 36 height 36
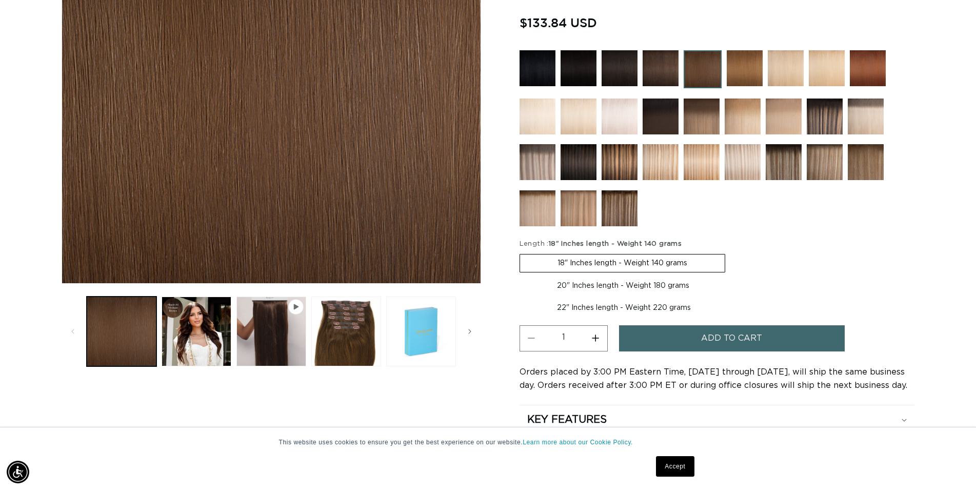
scroll to position [0, 903]
click at [746, 68] on img at bounding box center [745, 68] width 36 height 36
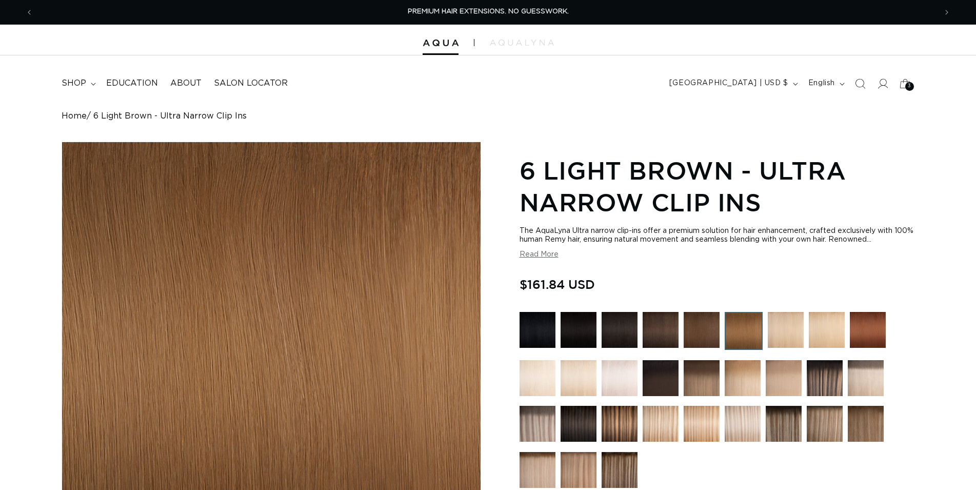
scroll to position [209, 0]
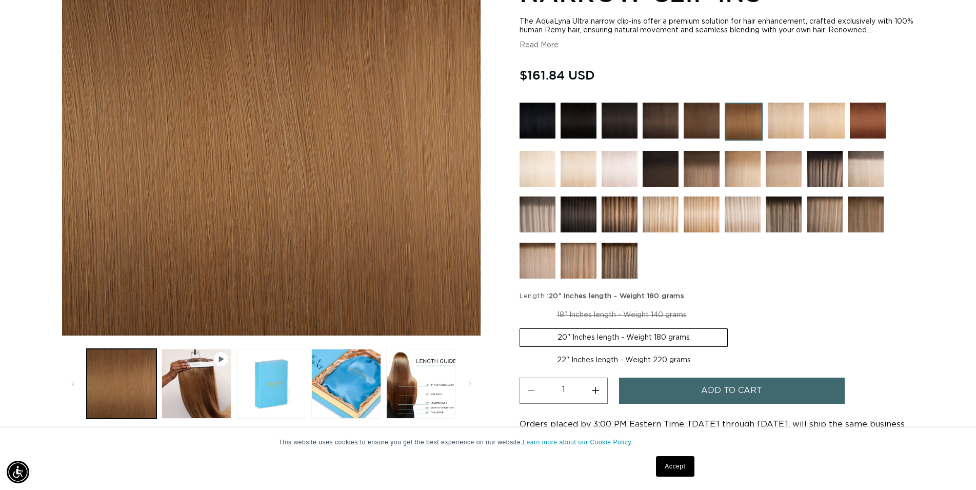
click at [779, 117] on img at bounding box center [786, 121] width 36 height 36
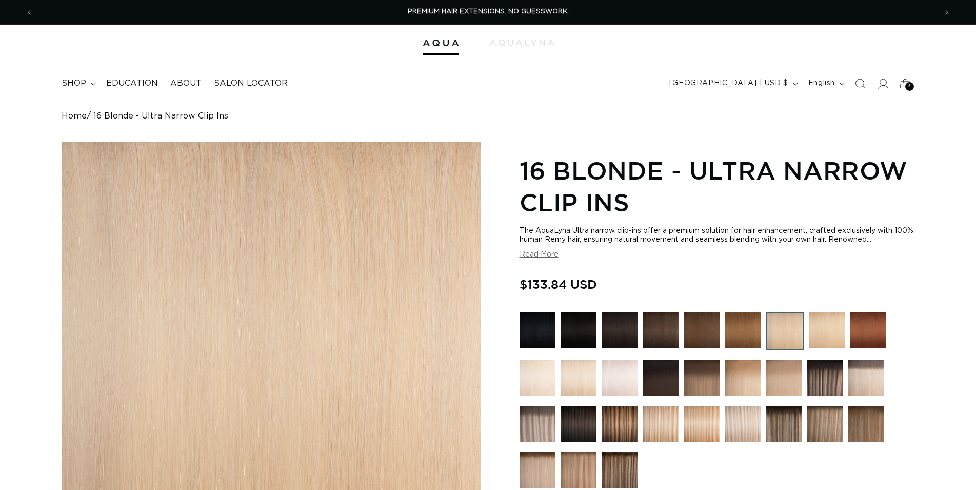
scroll to position [262, 0]
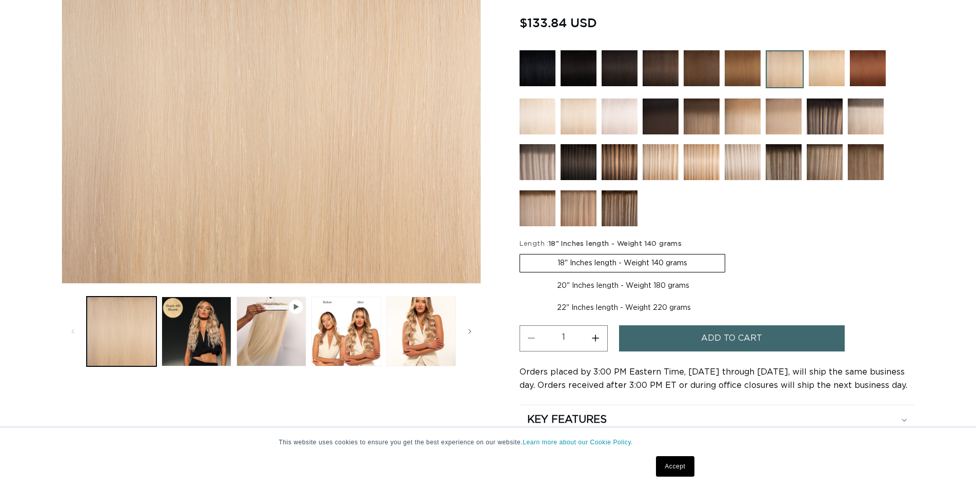
click at [827, 63] on img at bounding box center [827, 68] width 36 height 36
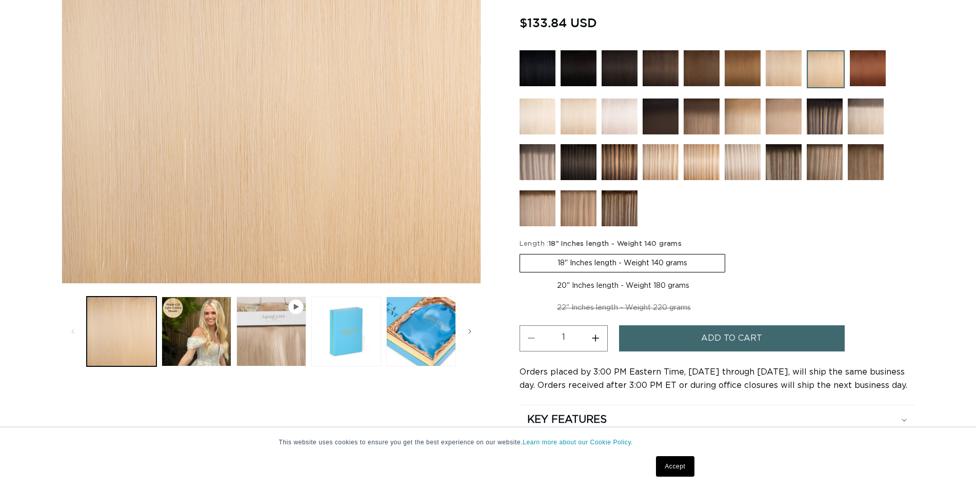
scroll to position [262, 0]
click at [867, 70] on img at bounding box center [868, 68] width 36 height 36
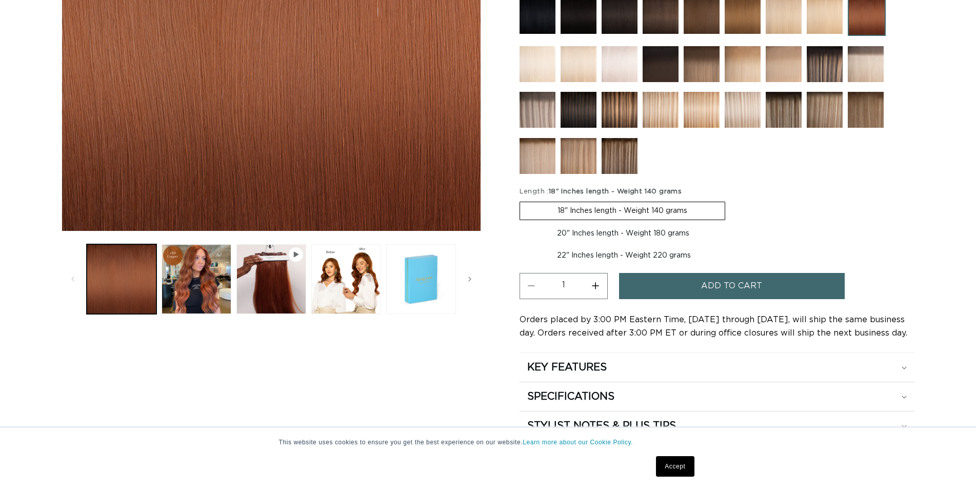
scroll to position [314, 0]
click at [535, 63] on img at bounding box center [538, 64] width 36 height 36
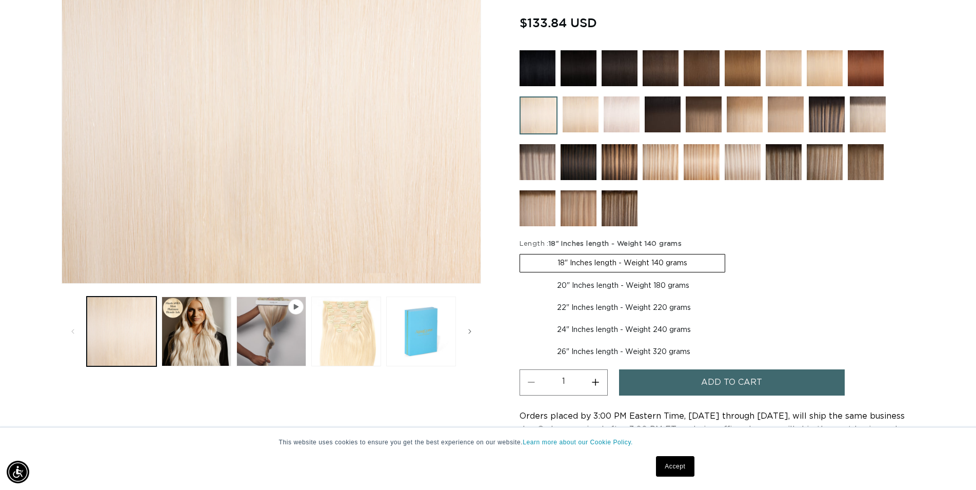
scroll to position [0, 903]
click at [574, 114] on img at bounding box center [581, 114] width 36 height 36
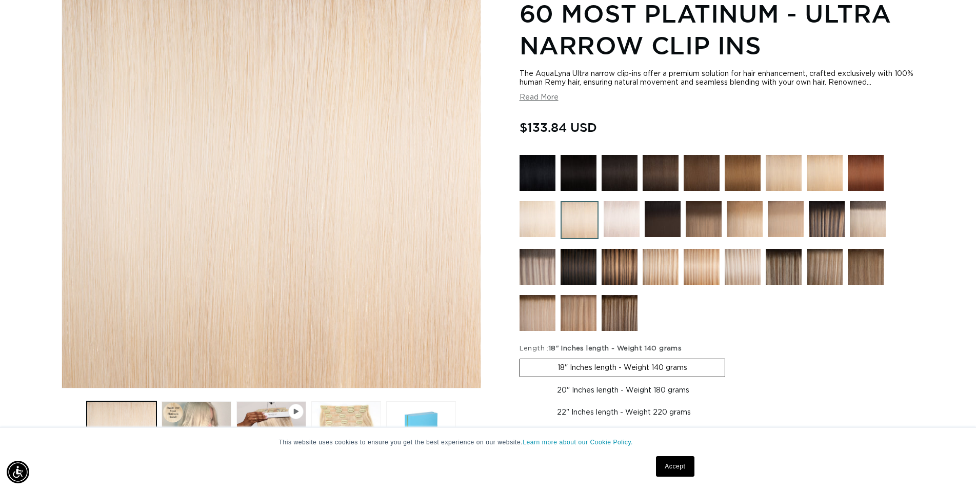
click at [520, 220] on img at bounding box center [538, 219] width 36 height 36
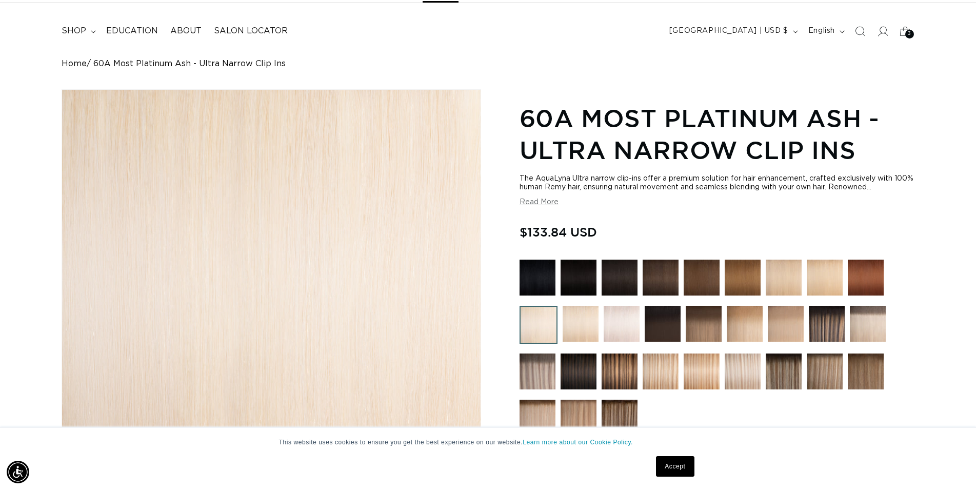
click at [588, 326] on img at bounding box center [581, 324] width 36 height 36
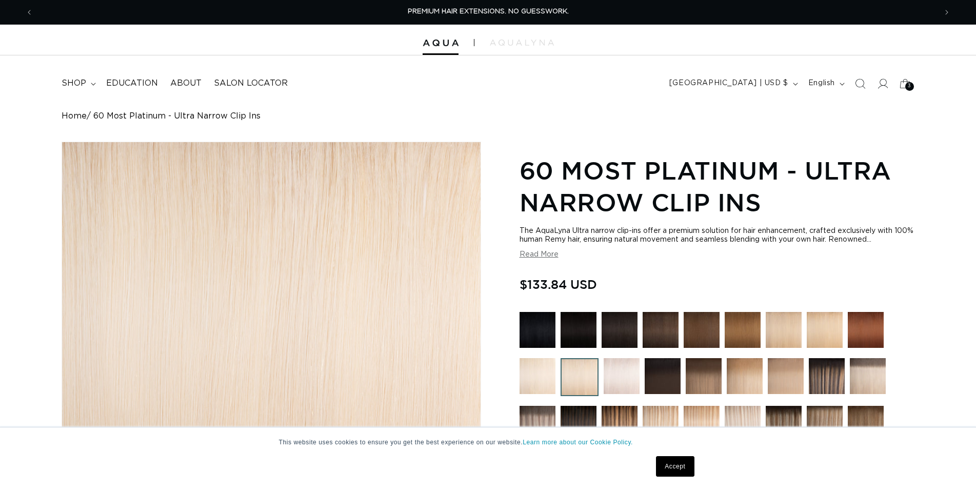
click at [619, 375] on img at bounding box center [622, 376] width 36 height 36
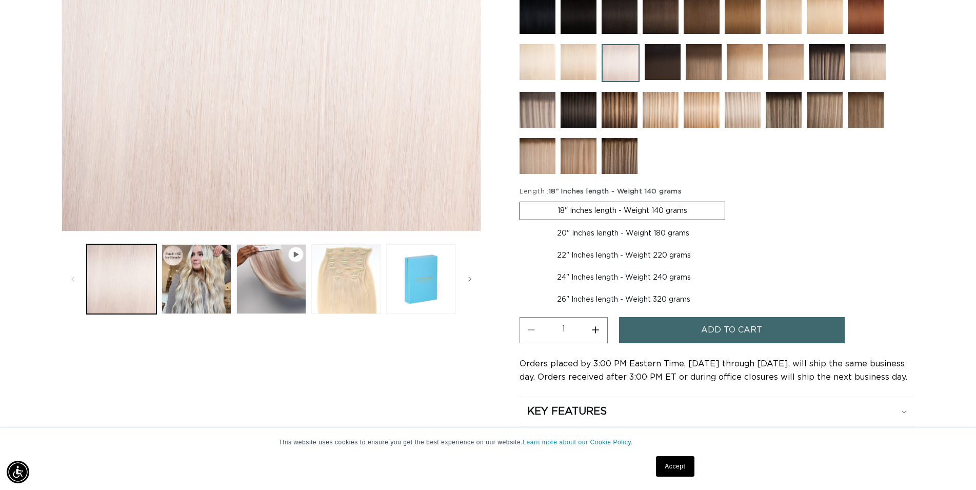
scroll to position [0, 903]
click at [664, 64] on img at bounding box center [663, 62] width 36 height 36
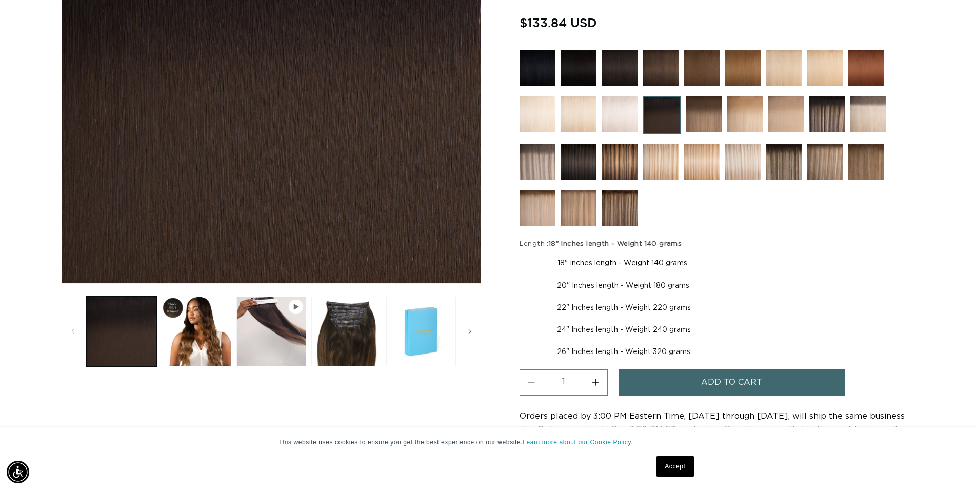
scroll to position [0, 1807]
click at [707, 124] on img at bounding box center [704, 114] width 36 height 36
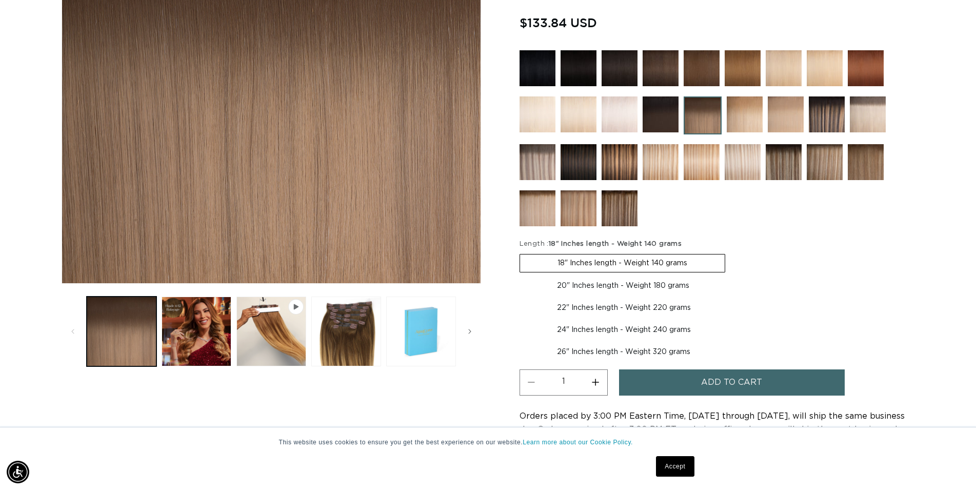
scroll to position [0, 1807]
click at [743, 110] on img at bounding box center [745, 114] width 36 height 36
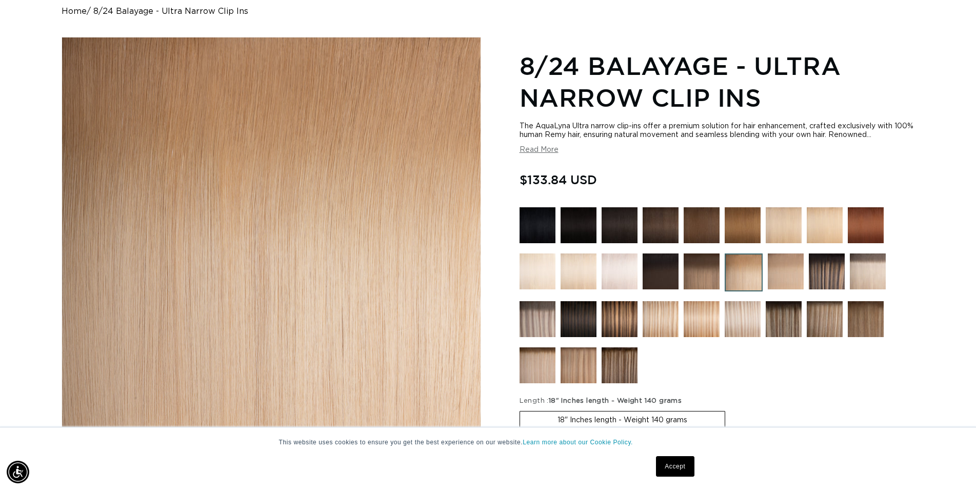
scroll to position [0, 903]
click at [775, 273] on img at bounding box center [786, 271] width 36 height 36
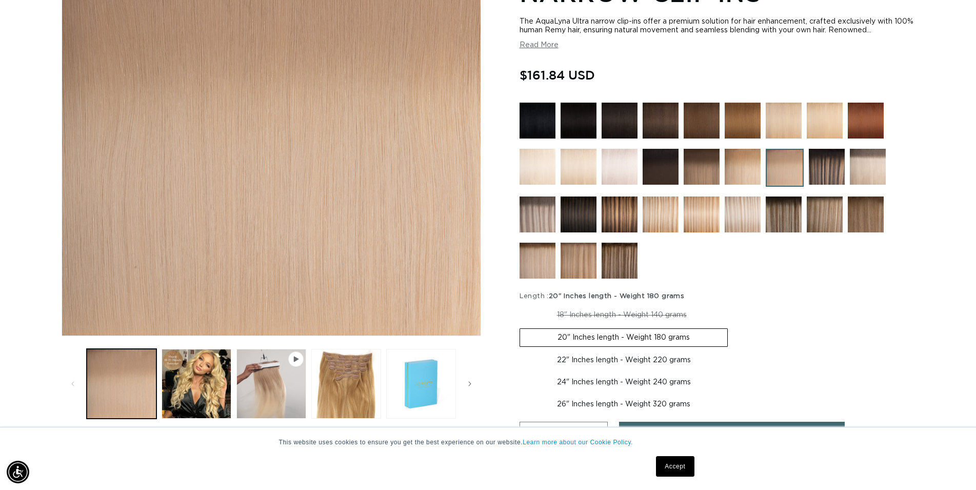
click at [822, 170] on img at bounding box center [827, 167] width 36 height 36
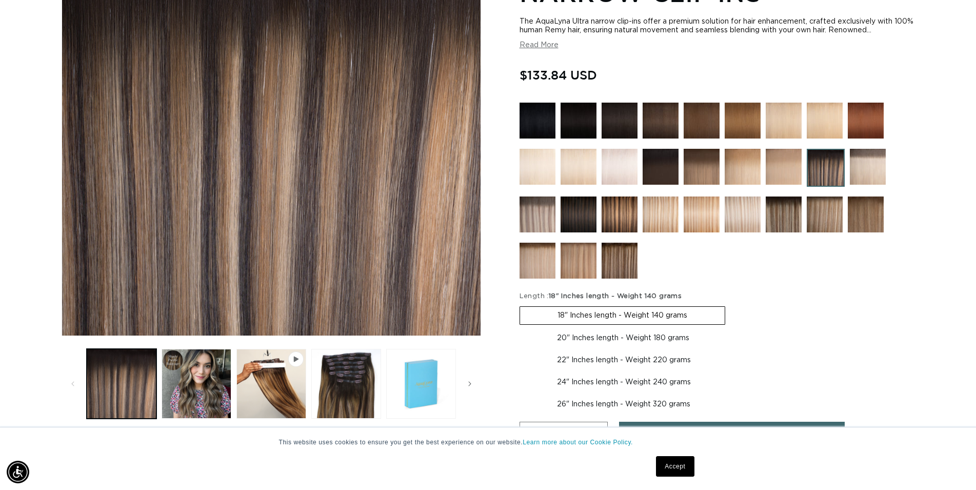
scroll to position [0, 1807]
click at [876, 164] on img at bounding box center [868, 167] width 36 height 36
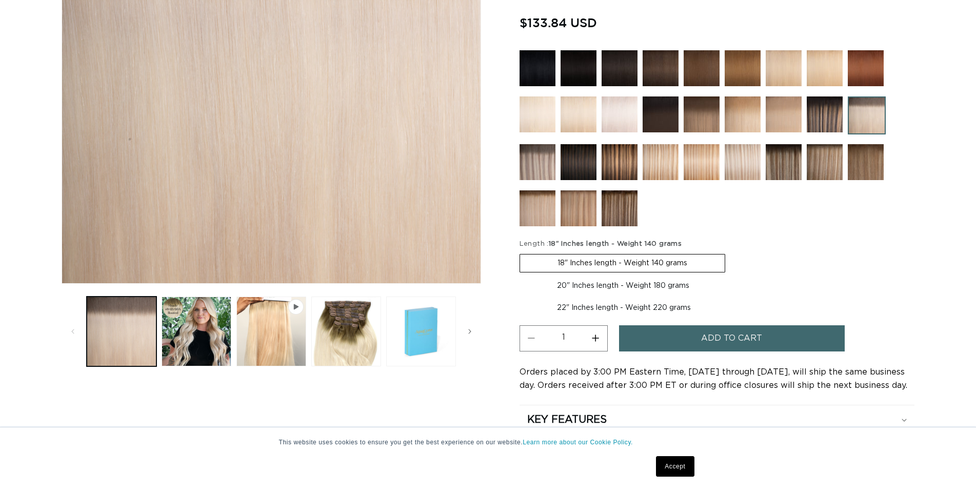
scroll to position [262, 0]
click at [522, 161] on img at bounding box center [538, 162] width 36 height 36
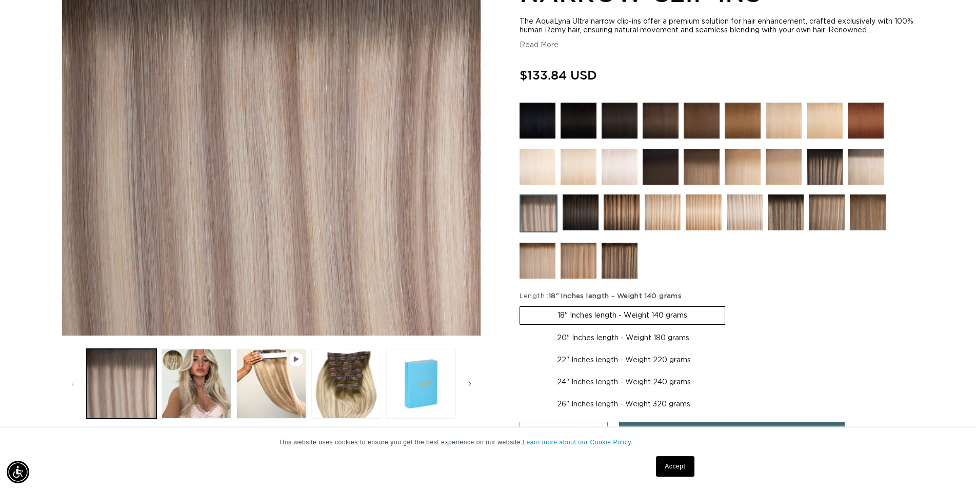
click at [586, 209] on img at bounding box center [581, 212] width 36 height 36
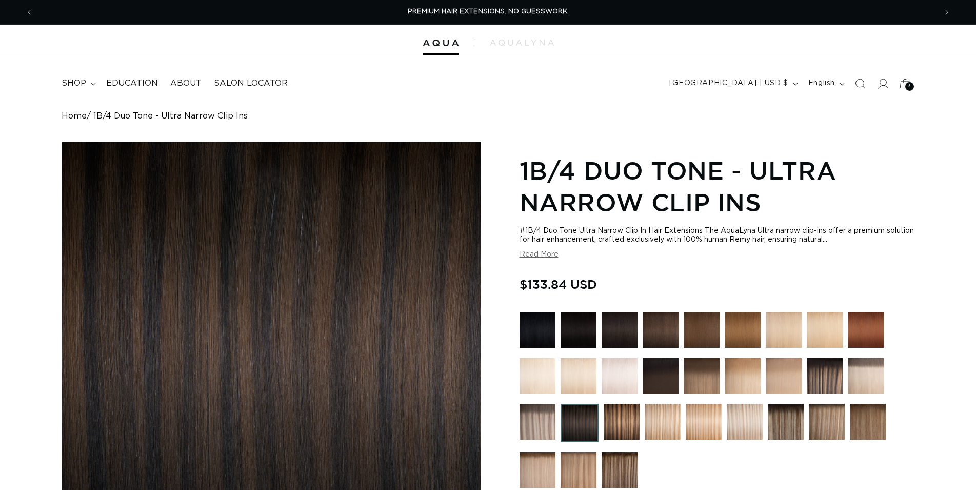
scroll to position [209, 0]
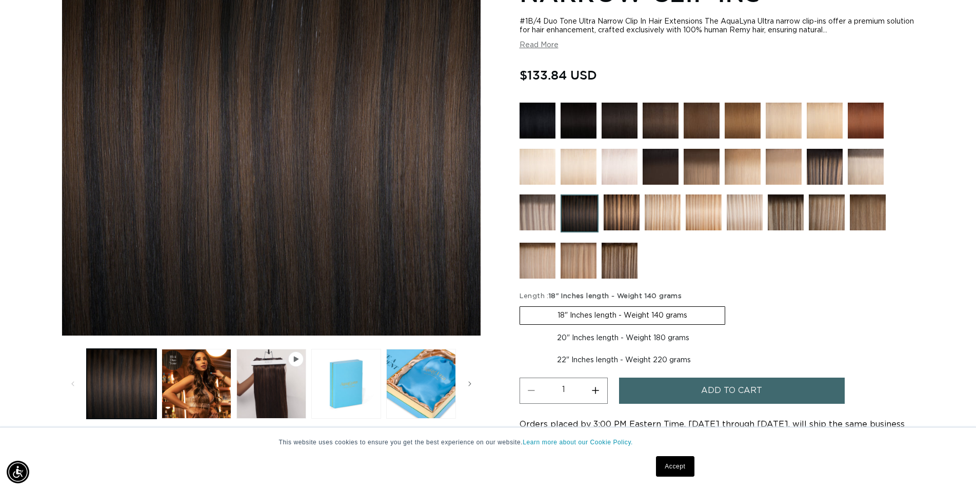
click at [621, 213] on img at bounding box center [622, 212] width 36 height 36
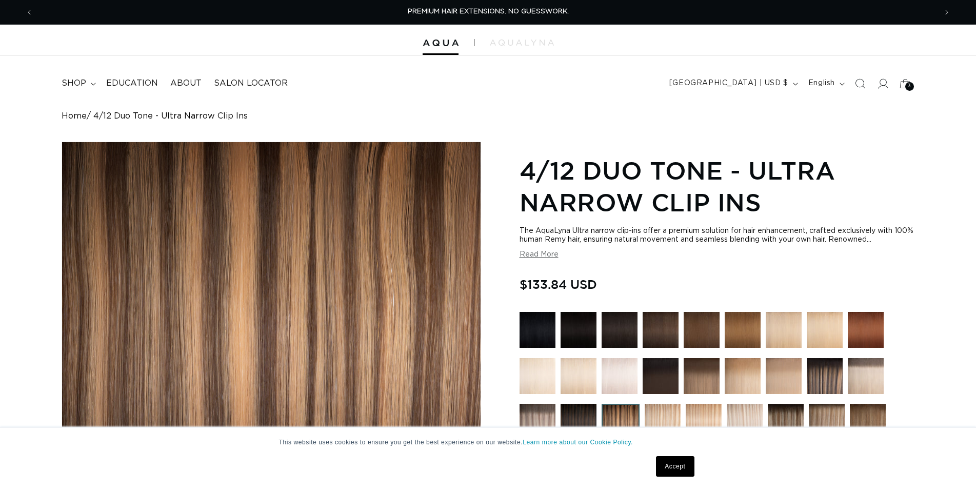
scroll to position [262, 0]
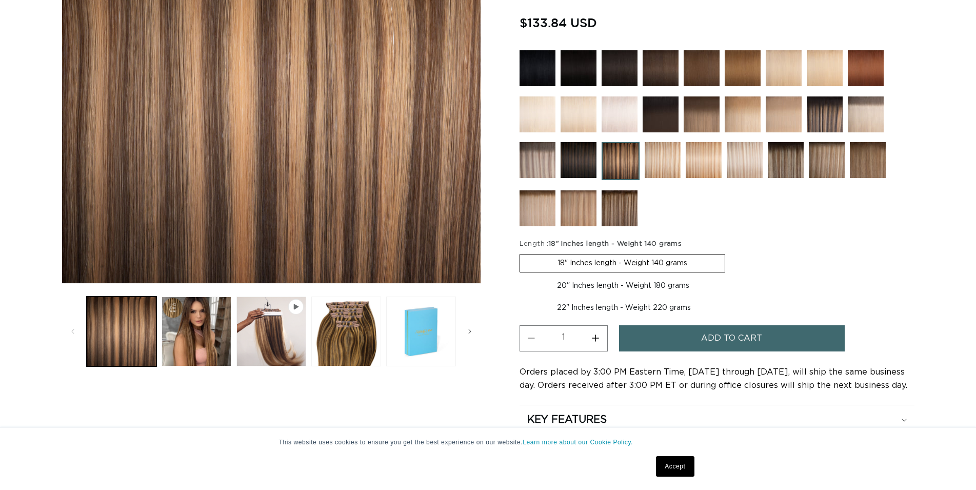
click at [664, 158] on img at bounding box center [663, 160] width 36 height 36
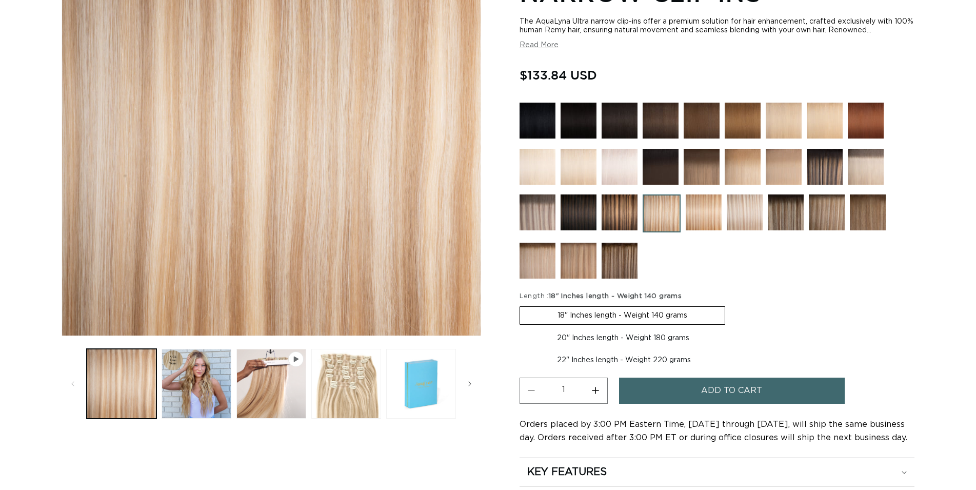
scroll to position [209, 0]
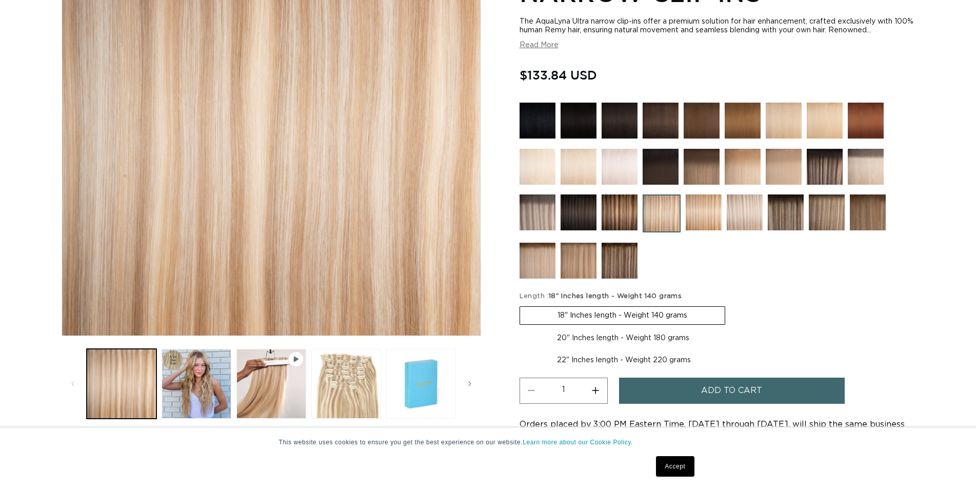
click at [705, 209] on img at bounding box center [704, 212] width 36 height 36
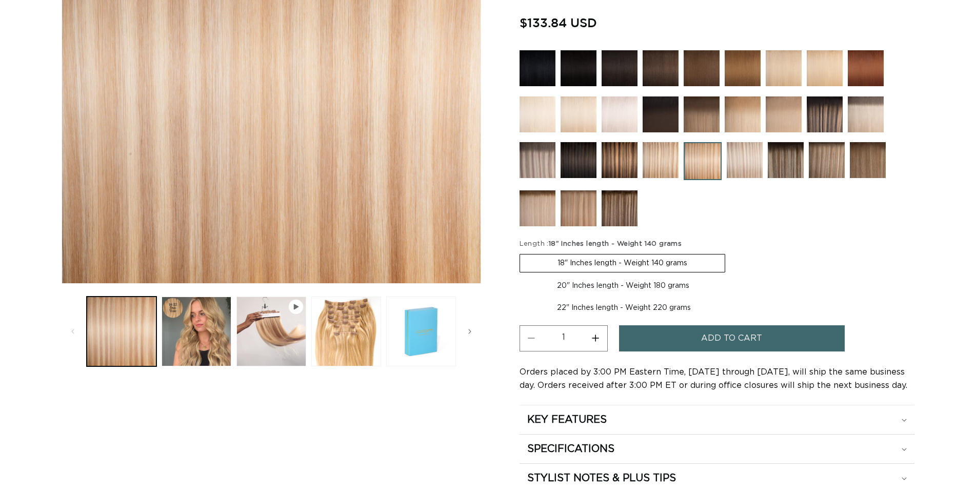
scroll to position [262, 0]
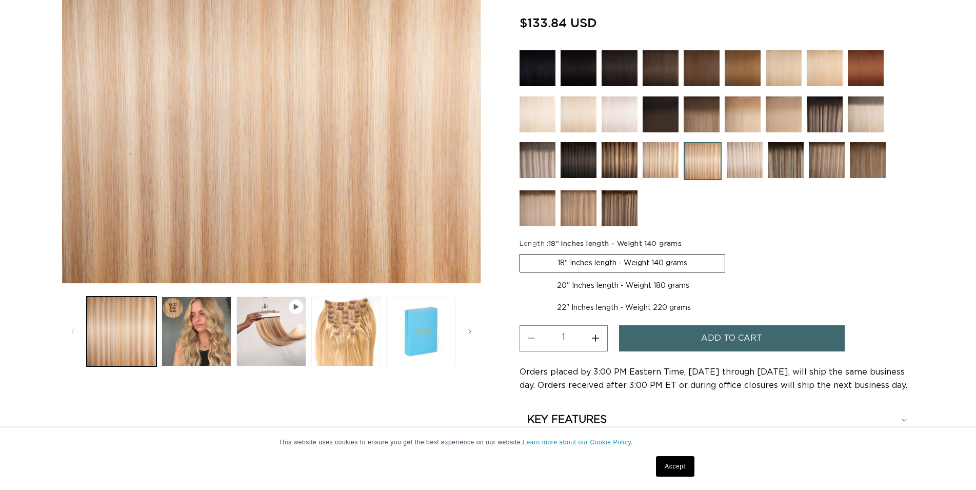
click at [738, 158] on img at bounding box center [745, 160] width 36 height 36
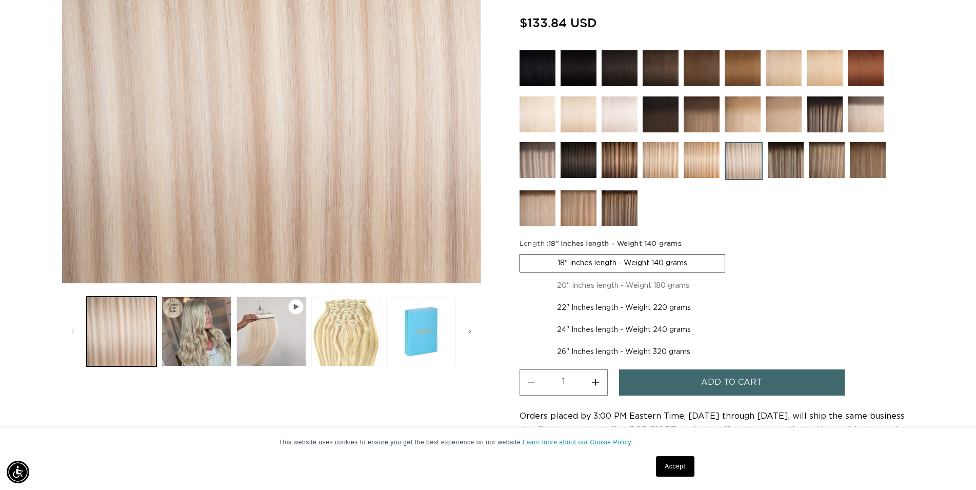
scroll to position [0, 903]
click at [791, 156] on img at bounding box center [786, 160] width 36 height 36
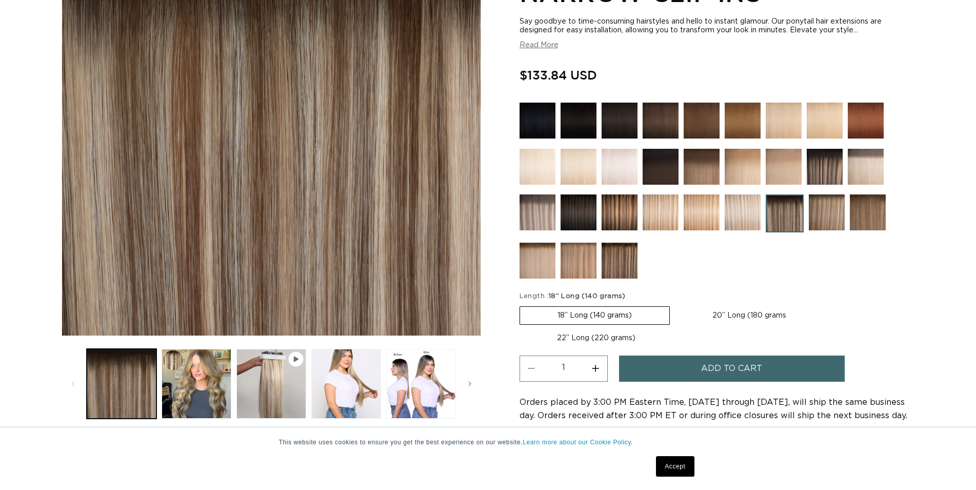
scroll to position [209, 0]
click at [829, 213] on img at bounding box center [827, 212] width 36 height 36
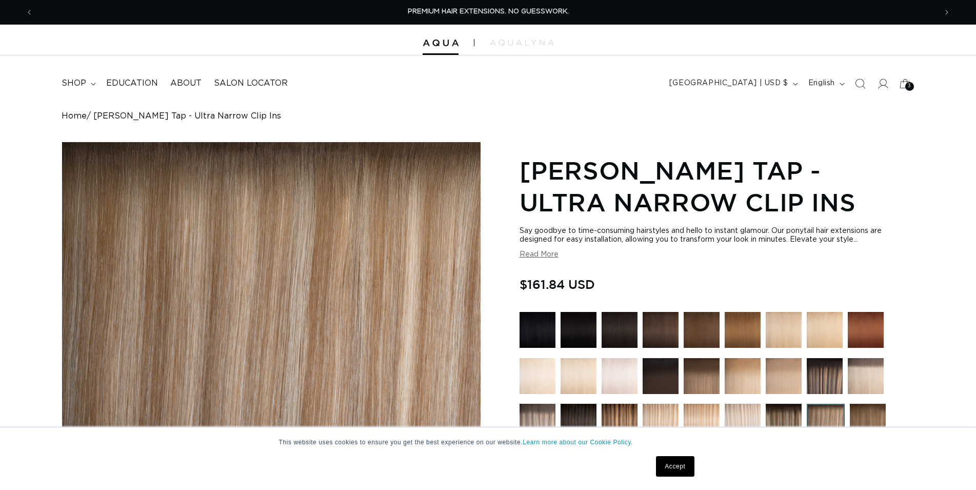
scroll to position [157, 0]
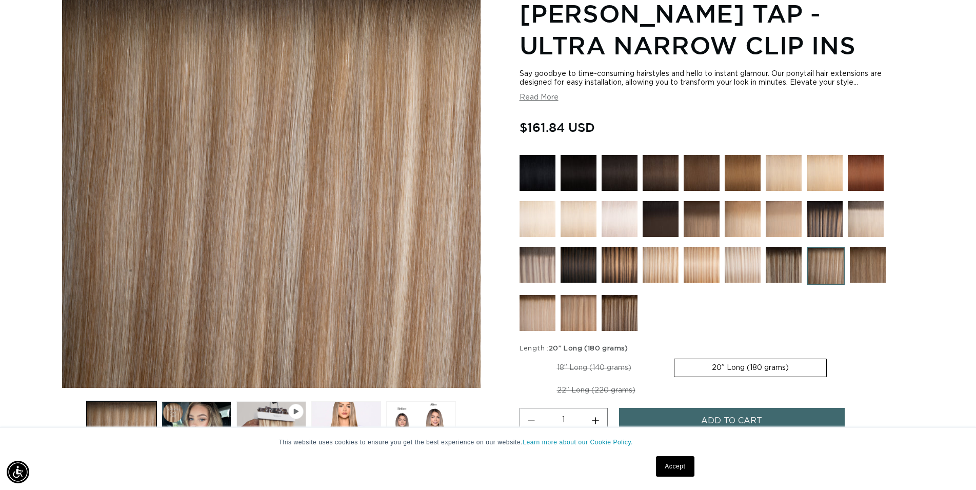
click at [883, 263] on img at bounding box center [868, 265] width 36 height 36
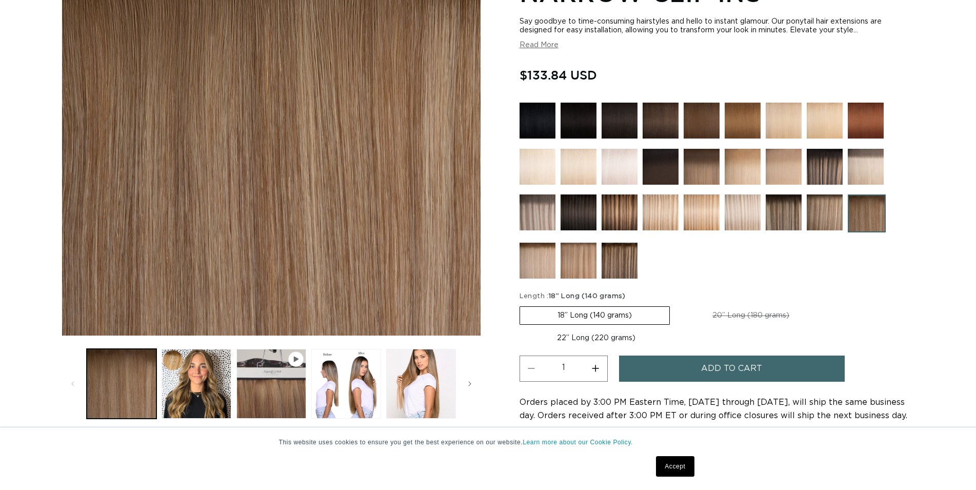
scroll to position [209, 0]
click at [549, 262] on img at bounding box center [538, 261] width 36 height 36
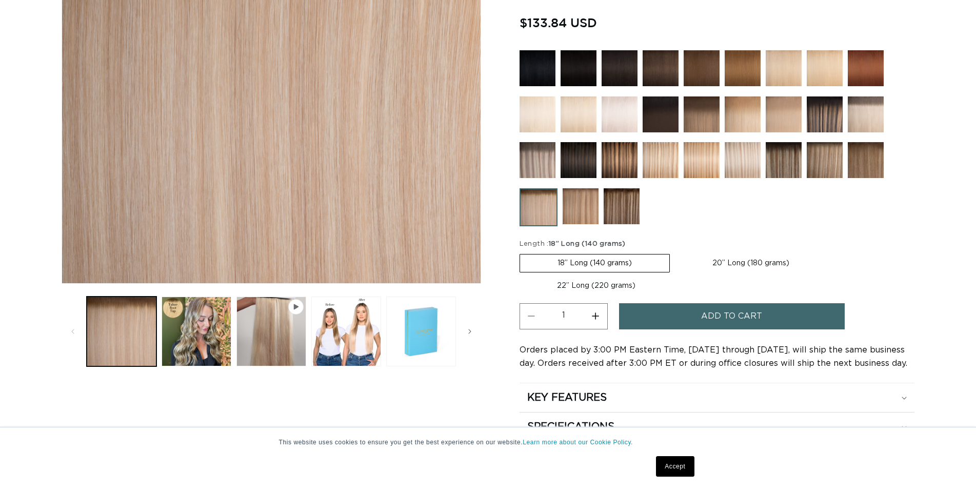
click at [583, 209] on img at bounding box center [581, 206] width 36 height 36
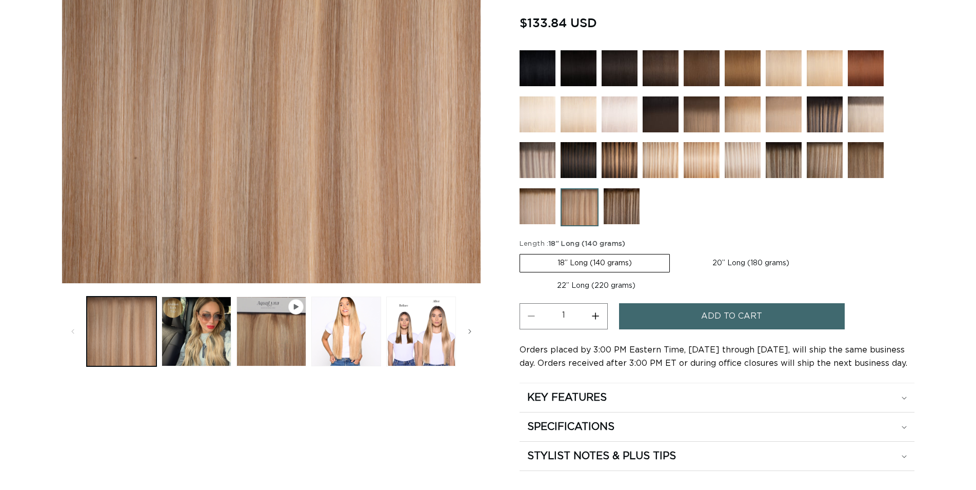
scroll to position [262, 0]
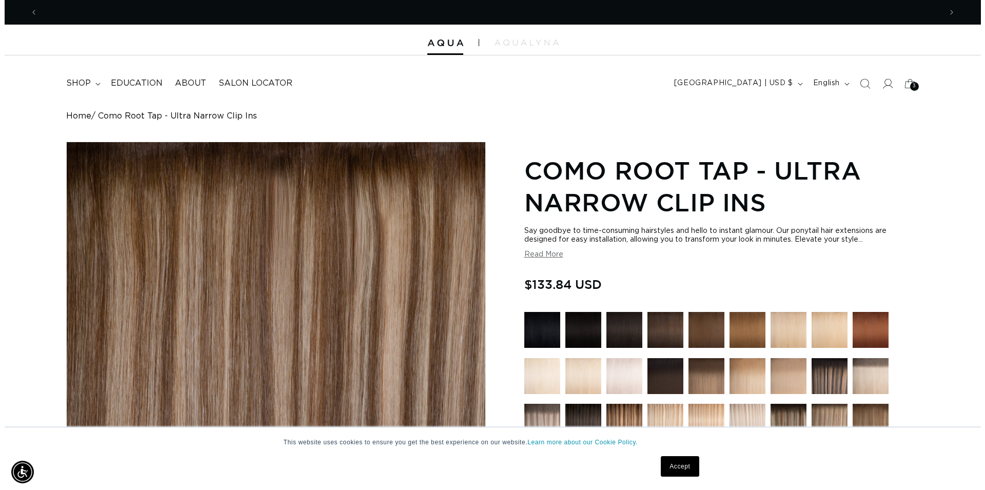
scroll to position [0, 903]
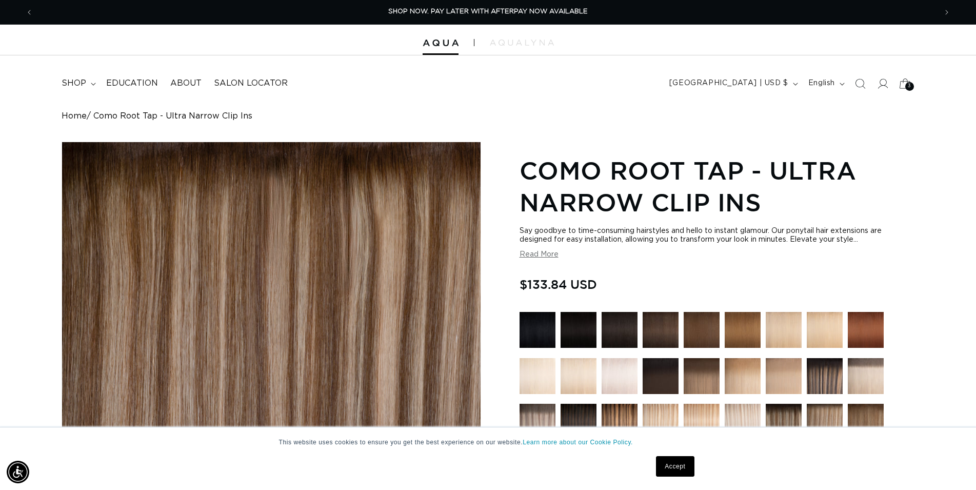
click at [905, 84] on icon at bounding box center [905, 83] width 24 height 24
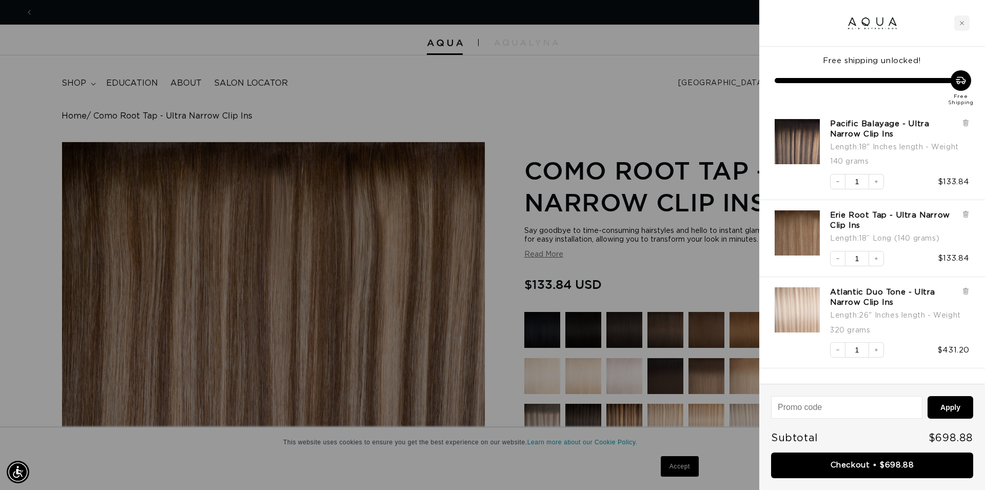
scroll to position [0, 1824]
click at [965, 124] on icon at bounding box center [966, 123] width 8 height 8
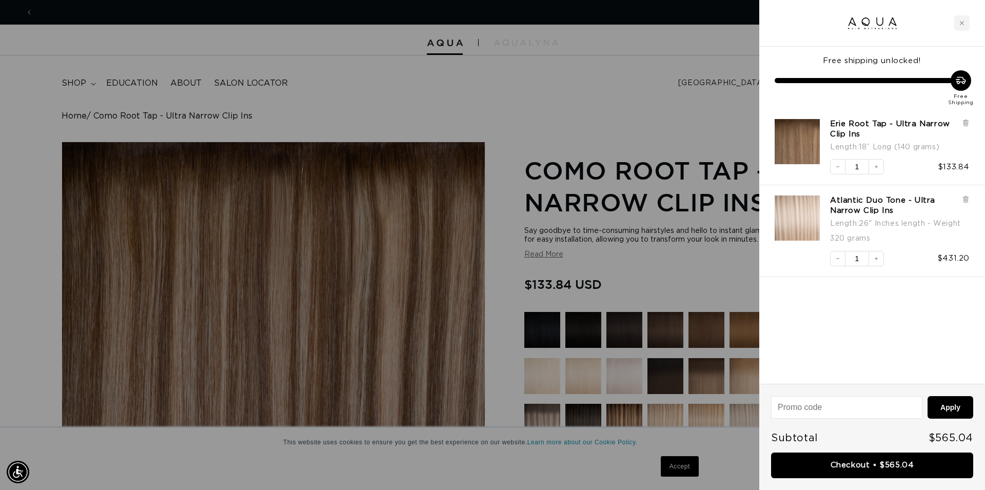
scroll to position [0, 0]
click at [965, 124] on icon at bounding box center [965, 123] width 4 height 5
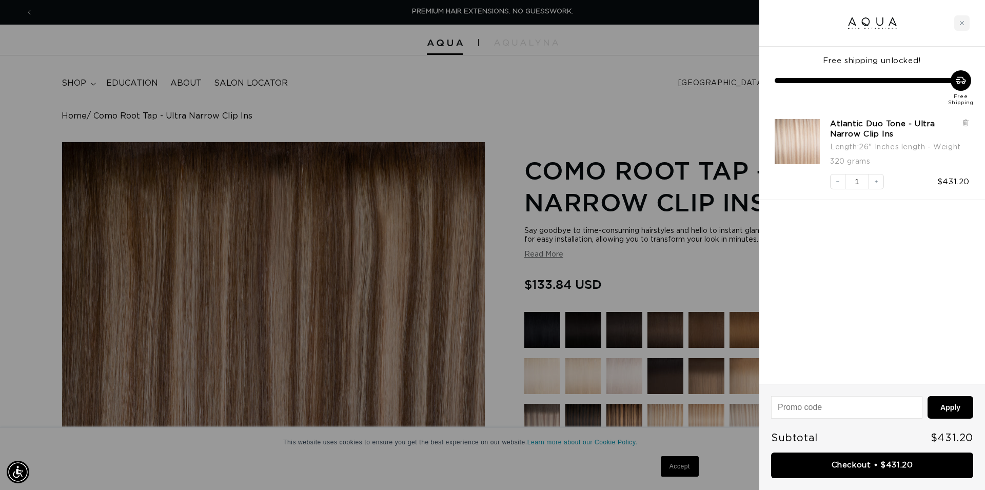
click at [965, 124] on icon at bounding box center [965, 123] width 4 height 5
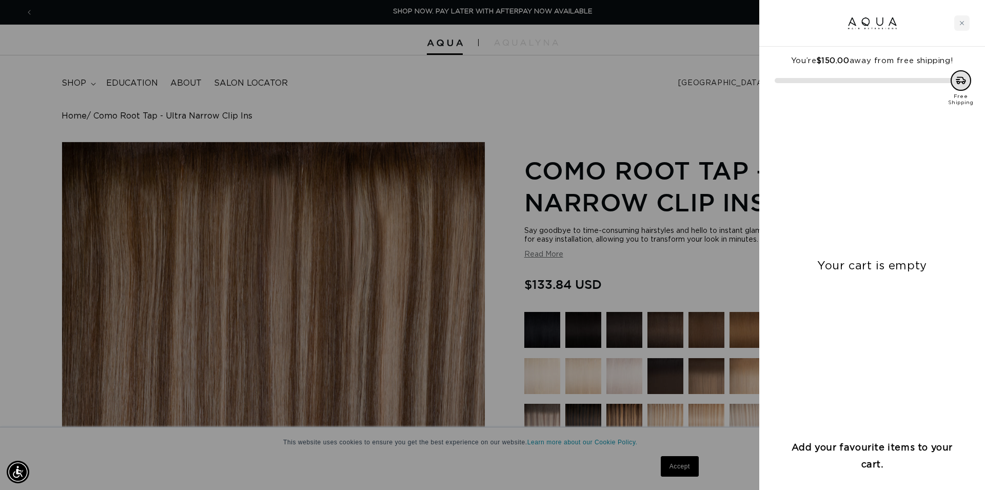
click at [625, 96] on div at bounding box center [492, 245] width 985 height 490
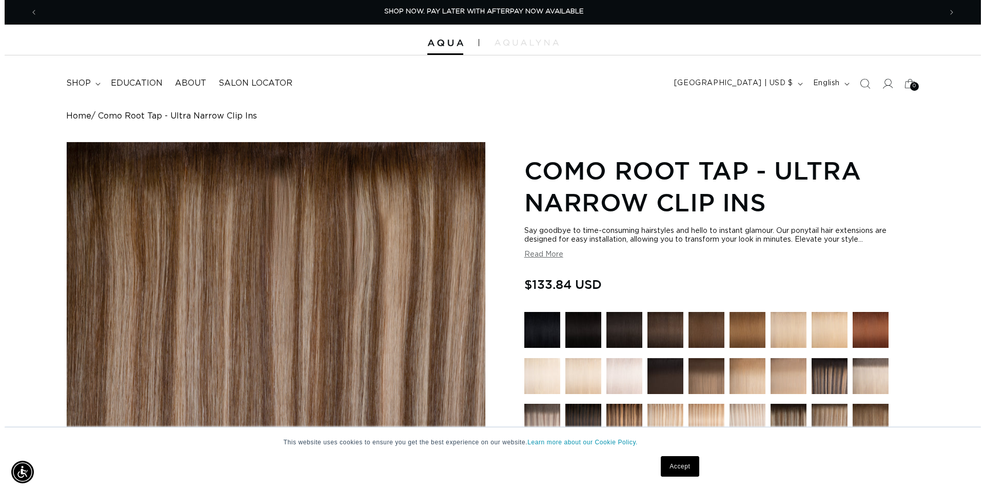
scroll to position [0, 903]
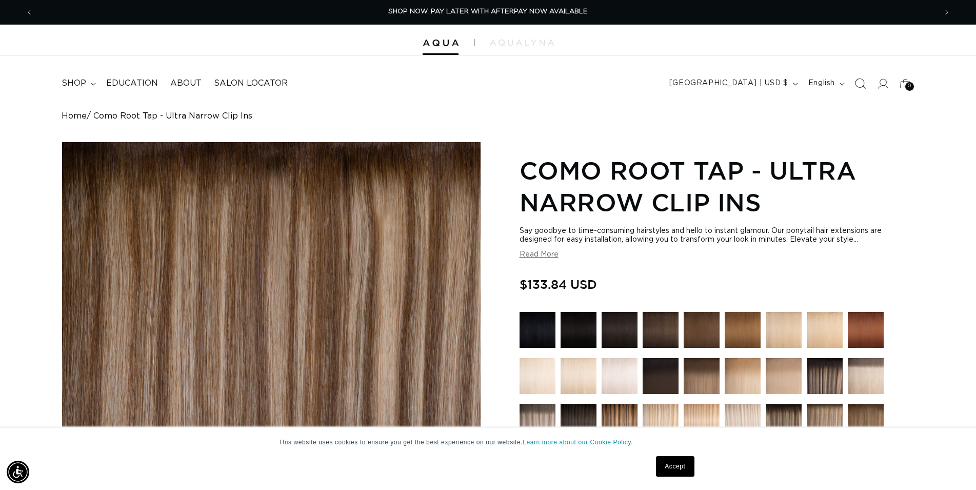
click at [860, 85] on icon "Search" at bounding box center [860, 83] width 11 height 11
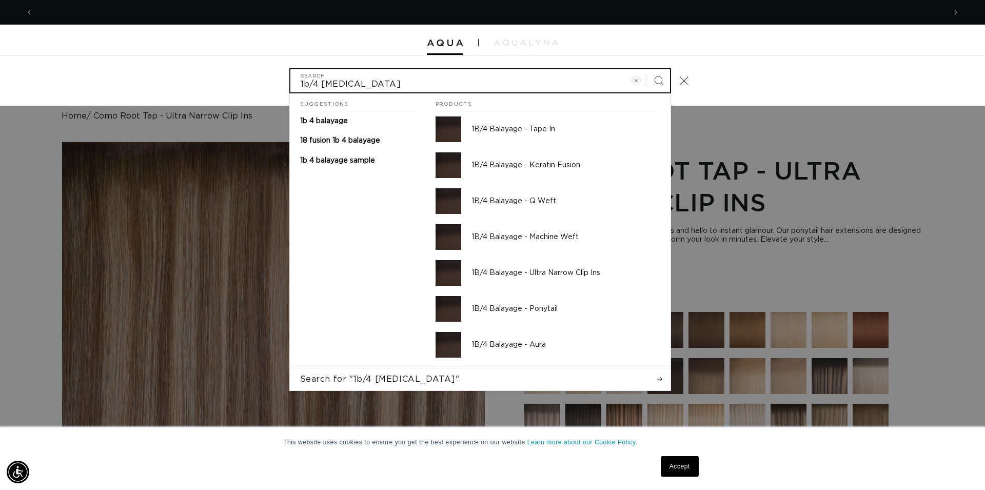
scroll to position [0, 912]
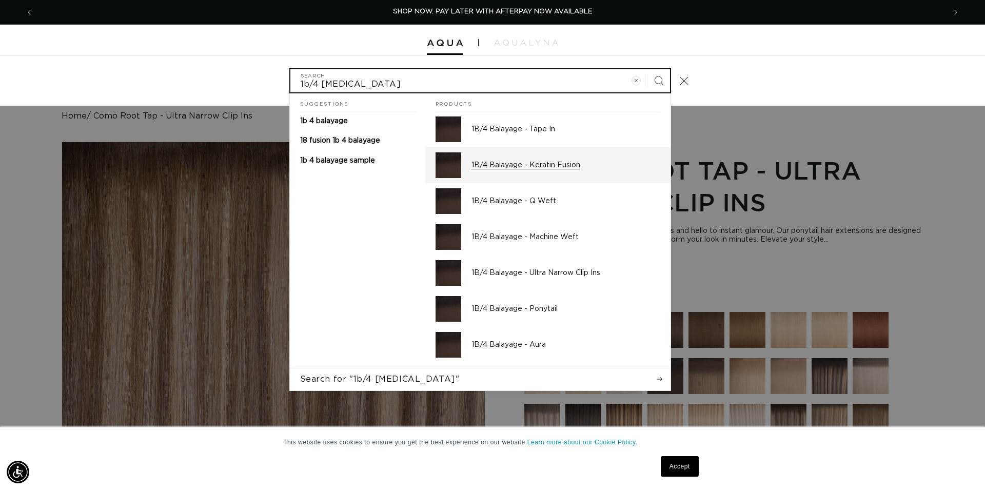
type input "1b/4 bal"
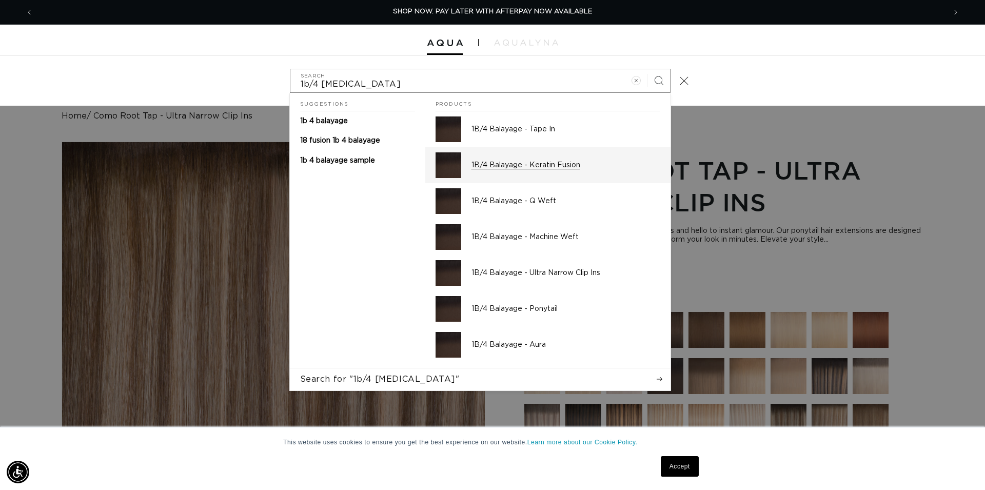
click at [545, 168] on p "1B/4 Balayage - Keratin Fusion" at bounding box center [565, 165] width 189 height 9
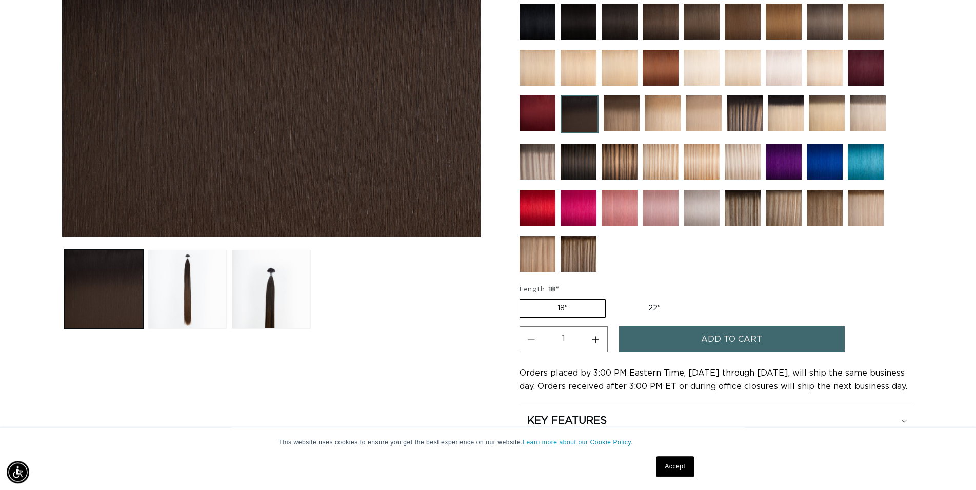
scroll to position [314, 0]
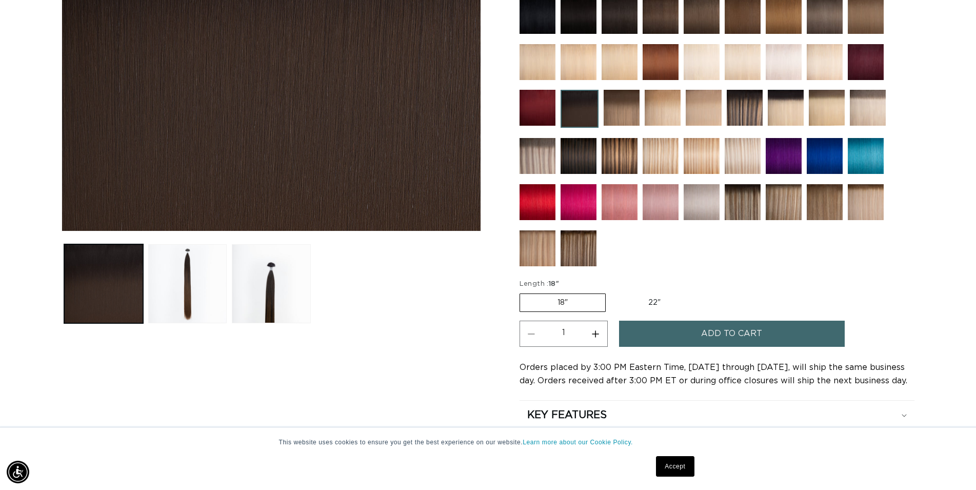
click at [564, 300] on label "18" Variant sold out or unavailable" at bounding box center [563, 302] width 86 height 18
click at [523, 292] on input "18" Variant sold out or unavailable" at bounding box center [522, 291] width 1 height 1
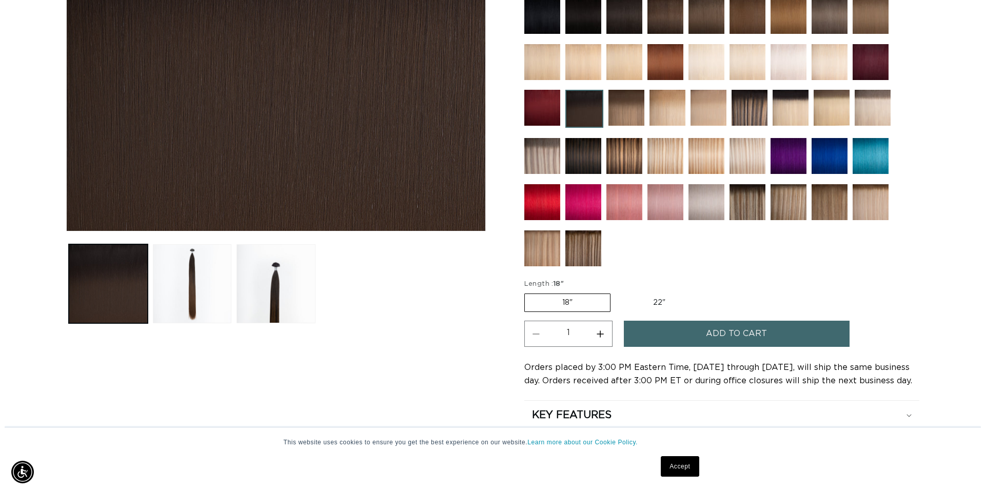
scroll to position [0, 1807]
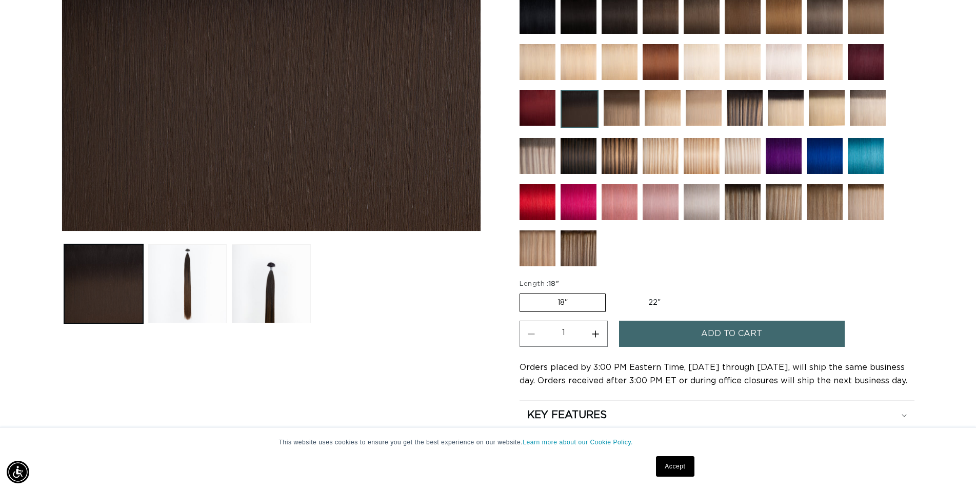
click at [715, 333] on span "Add to cart" at bounding box center [731, 334] width 61 height 26
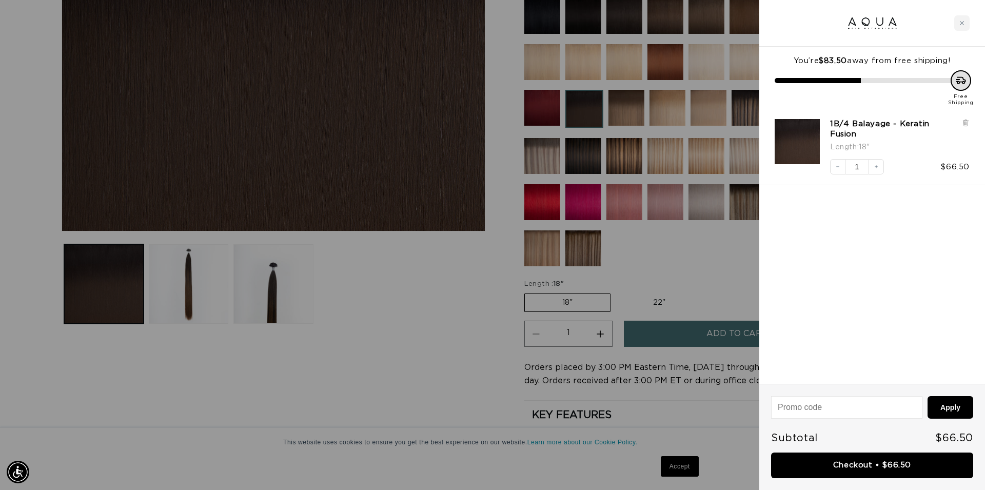
scroll to position [0, 0]
click at [894, 466] on link "Checkout • $66.50" at bounding box center [872, 465] width 202 height 26
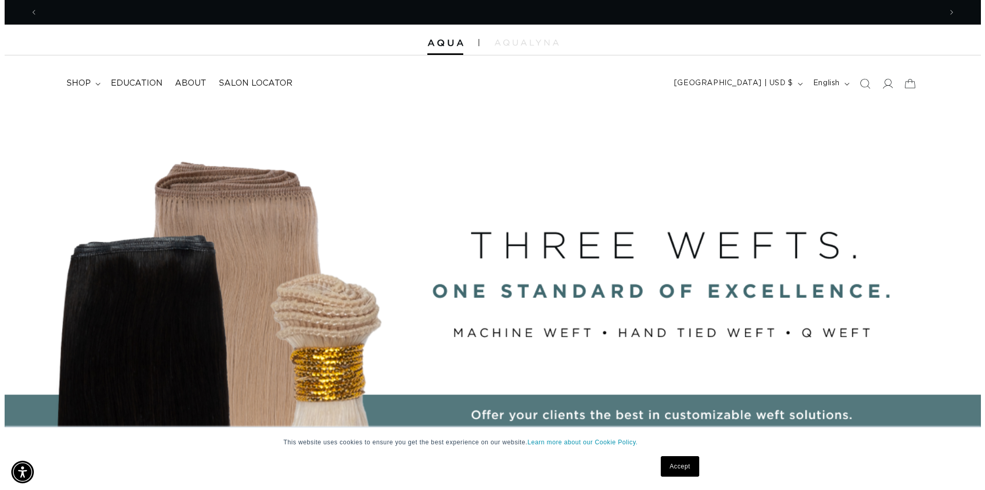
scroll to position [0, 903]
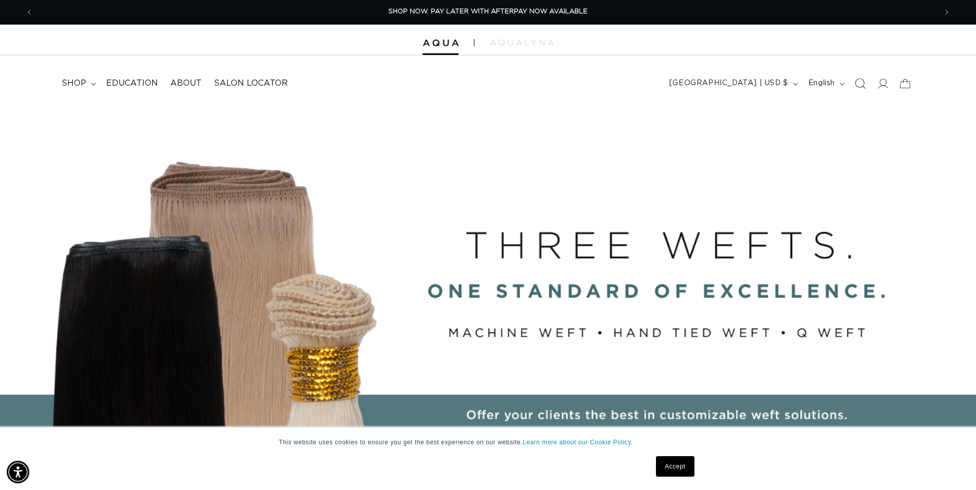
click at [860, 81] on icon "Search" at bounding box center [860, 83] width 11 height 11
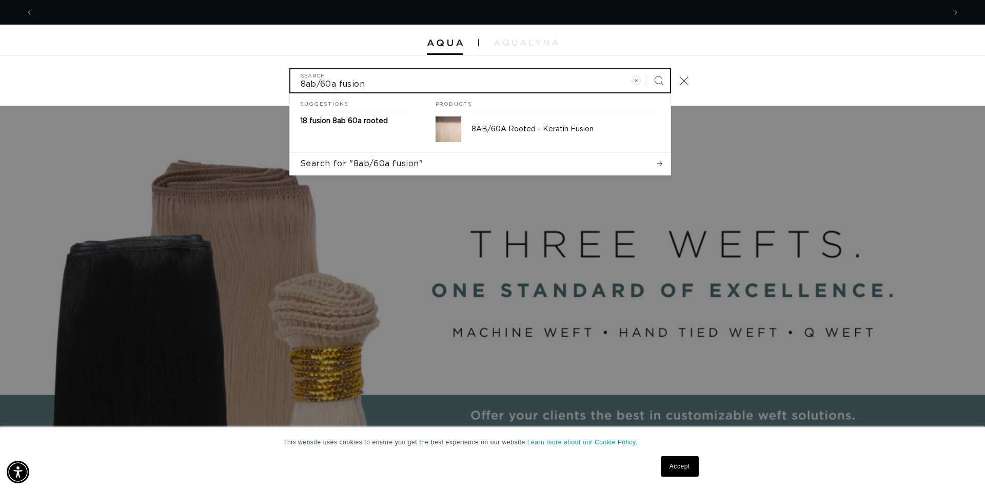
scroll to position [0, 0]
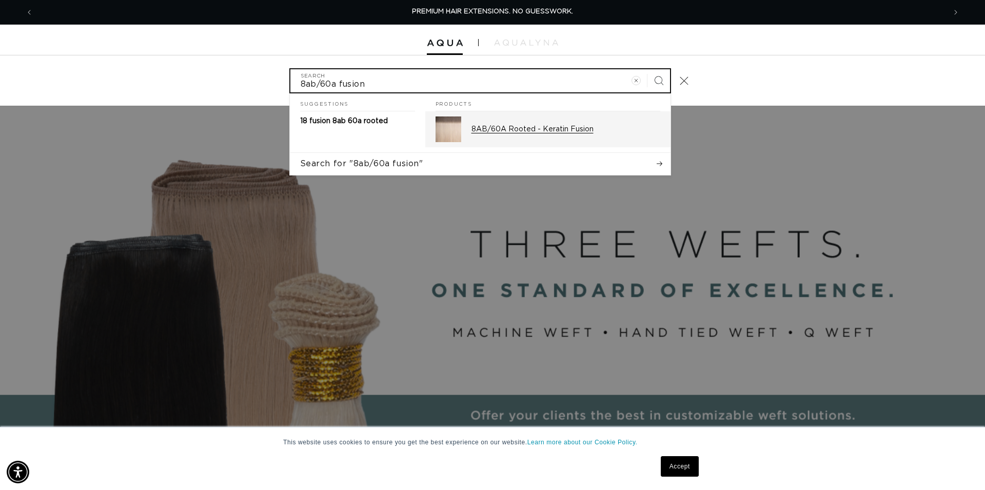
type input "8ab/60a fusion"
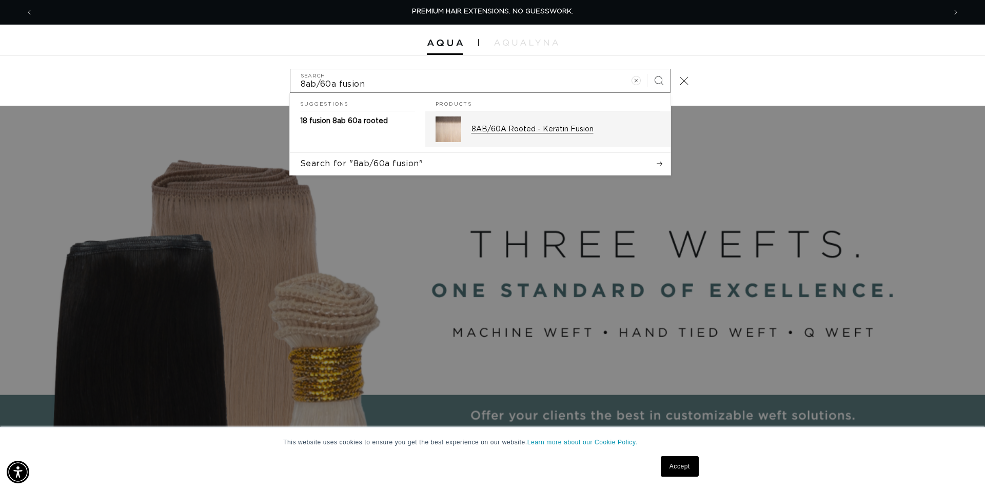
click at [571, 131] on p "8AB/60A Rooted - Keratin Fusion" at bounding box center [565, 129] width 189 height 9
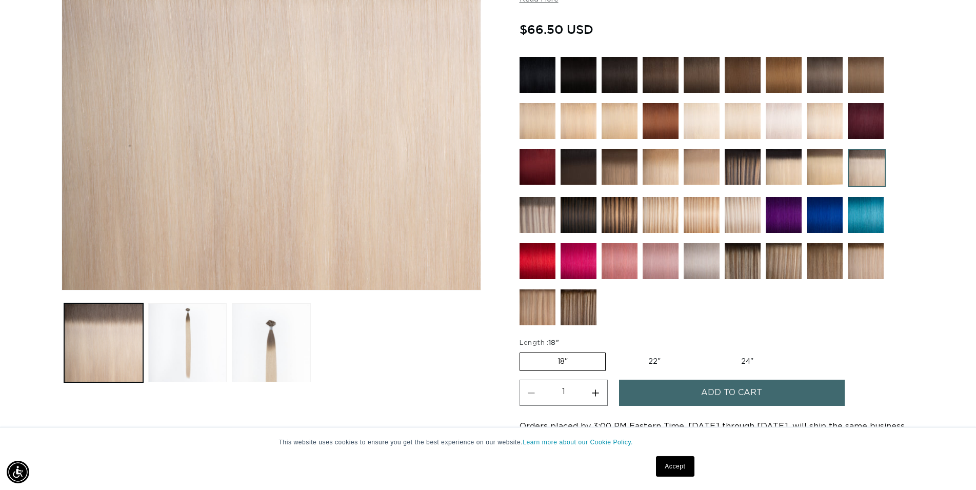
scroll to position [314, 0]
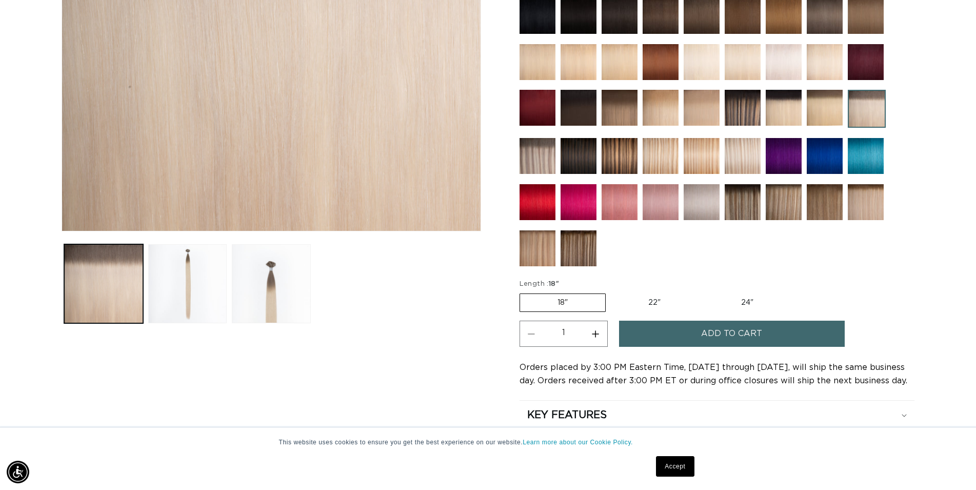
click at [722, 326] on span "Add to cart" at bounding box center [731, 334] width 61 height 26
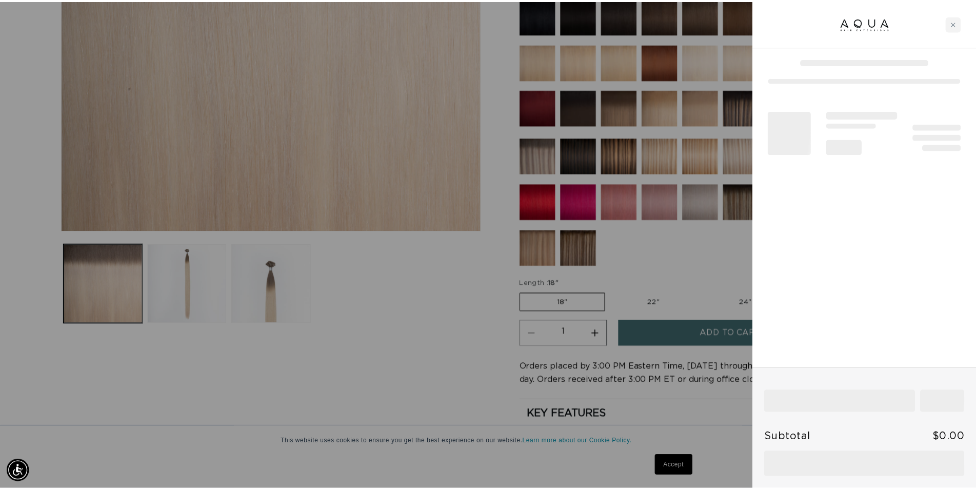
scroll to position [0, 912]
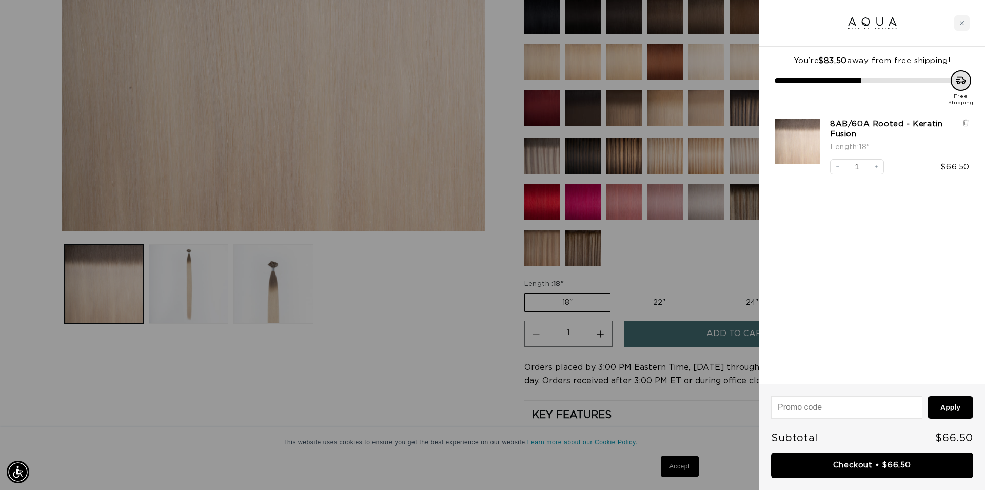
click at [659, 301] on div at bounding box center [492, 245] width 985 height 490
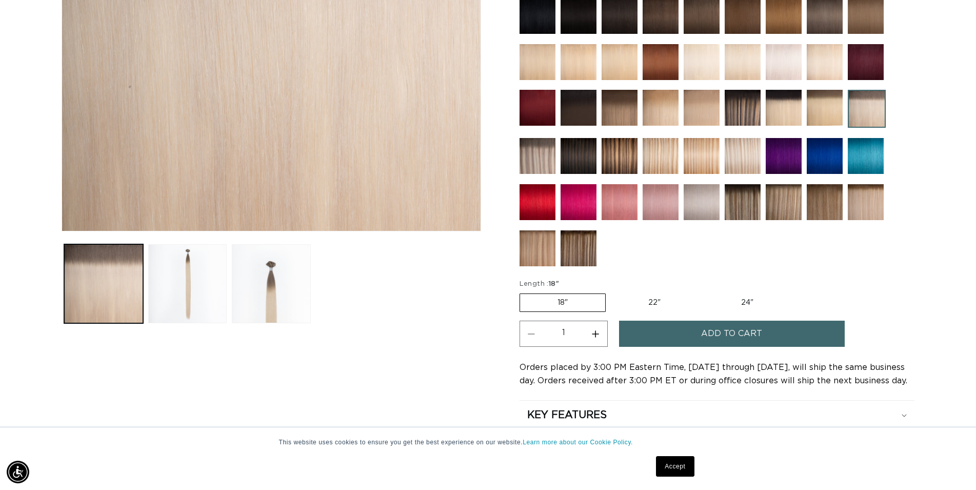
click at [657, 301] on label "22" Variant sold out or unavailable" at bounding box center [654, 302] width 87 height 17
click at [611, 292] on input "22" Variant sold out or unavailable" at bounding box center [611, 291] width 1 height 1
radio input "true"
click at [688, 340] on button "Add to cart" at bounding box center [732, 334] width 226 height 26
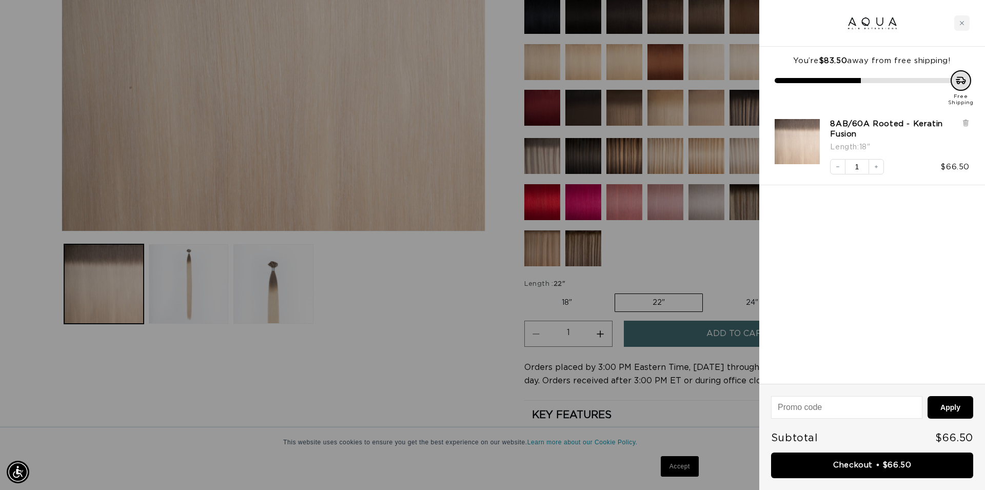
click at [716, 236] on div at bounding box center [492, 245] width 985 height 490
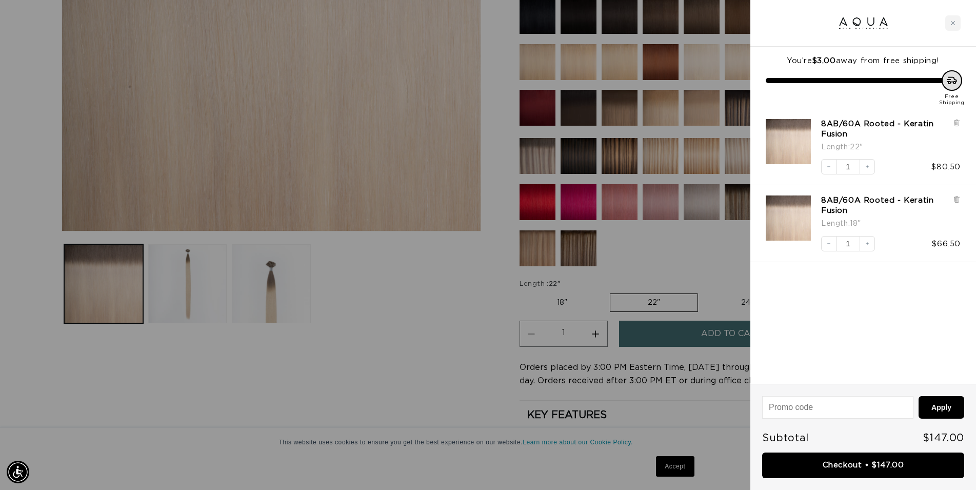
scroll to position [0, 1824]
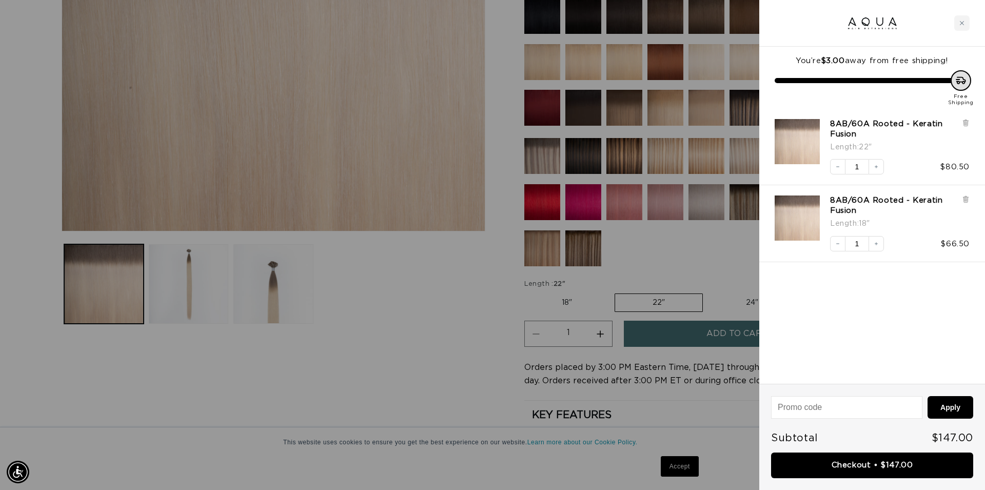
click at [744, 204] on div at bounding box center [492, 245] width 985 height 490
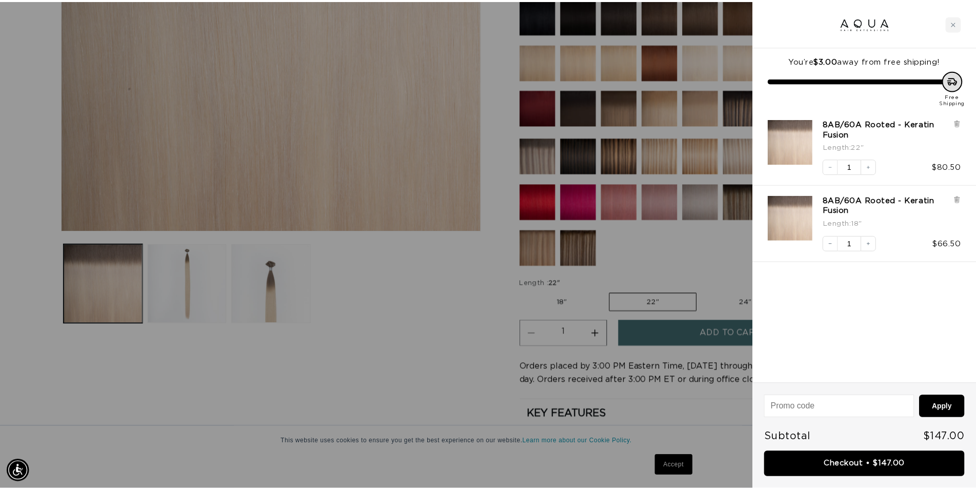
scroll to position [0, 0]
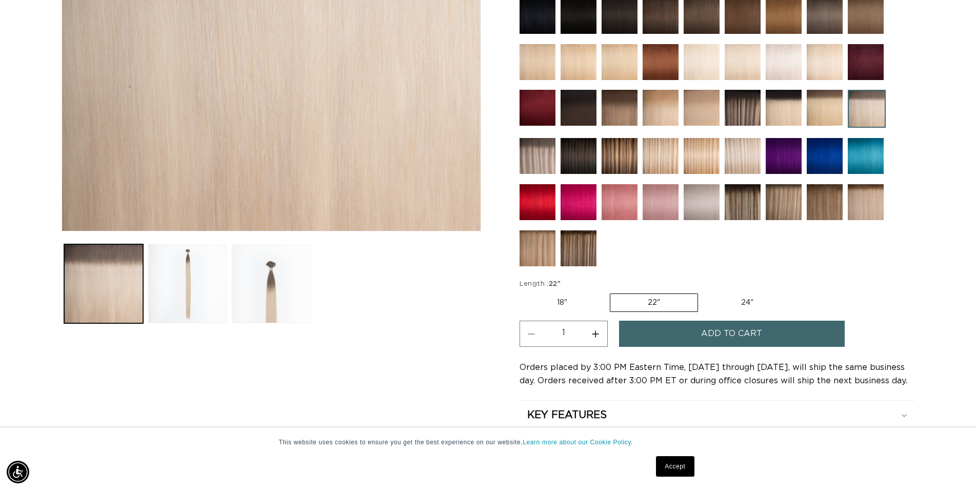
click at [744, 204] on img at bounding box center [743, 202] width 36 height 36
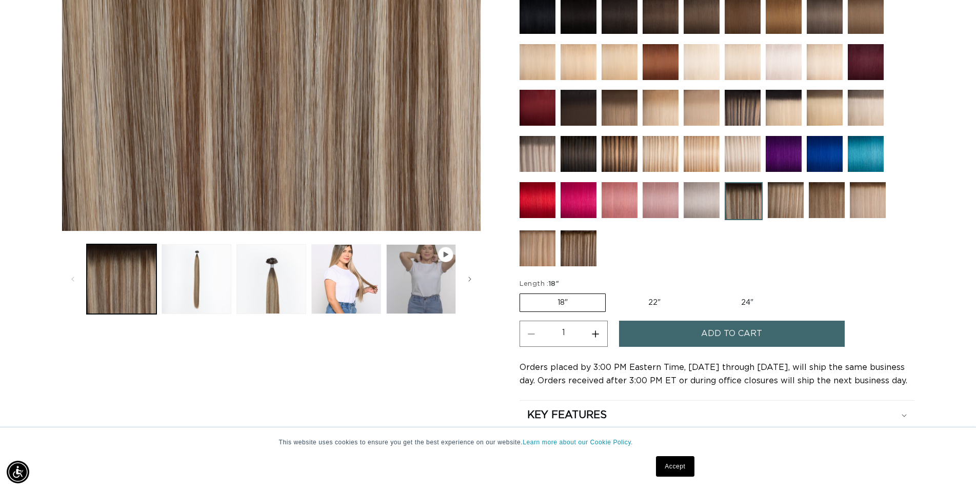
click at [658, 300] on label "22" Variant sold out or unavailable" at bounding box center [654, 302] width 87 height 17
click at [611, 292] on input "22" Variant sold out or unavailable" at bounding box center [611, 291] width 1 height 1
radio input "true"
click at [599, 332] on button "Increase quantity for Echo Root Tap - Keratin Fusion" at bounding box center [595, 334] width 23 height 26
type input "2"
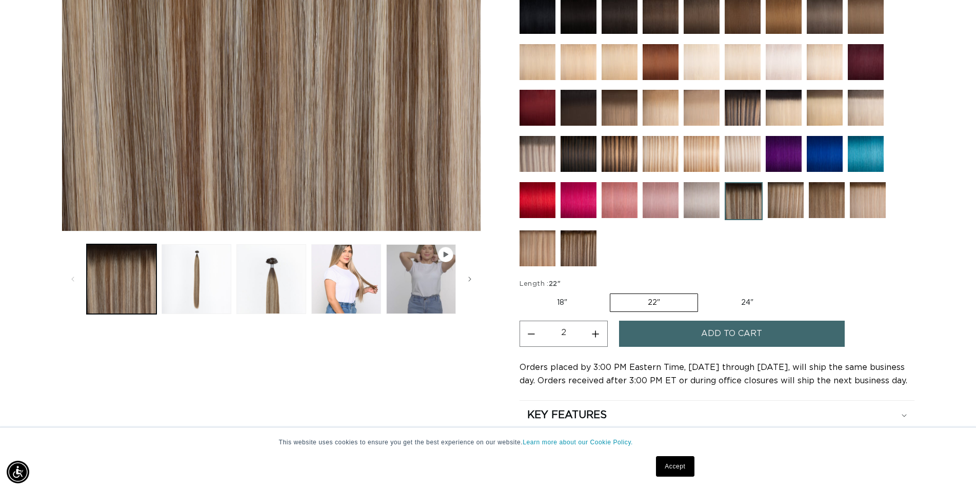
click at [690, 335] on button "Add to cart" at bounding box center [732, 334] width 226 height 26
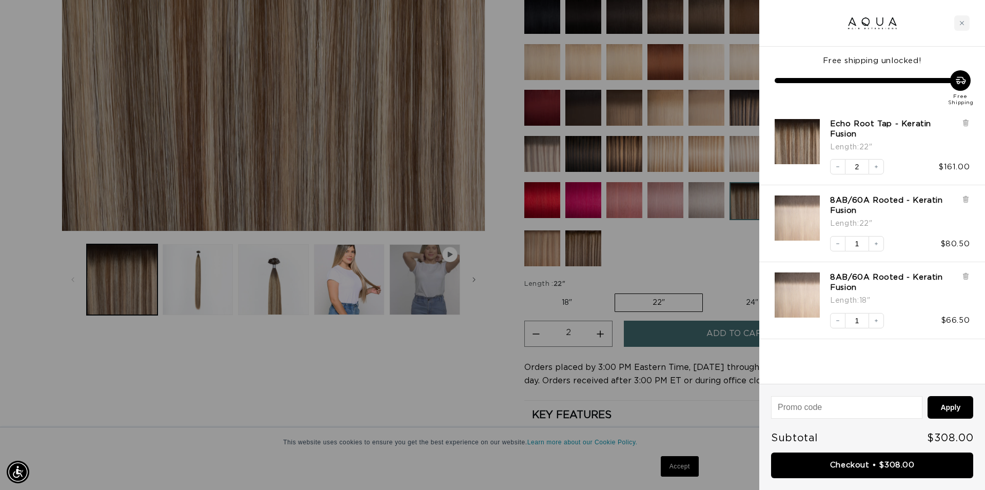
scroll to position [0, 912]
click at [879, 465] on link "Checkout • $308.00" at bounding box center [872, 465] width 202 height 26
